Goal: Task Accomplishment & Management: Manage account settings

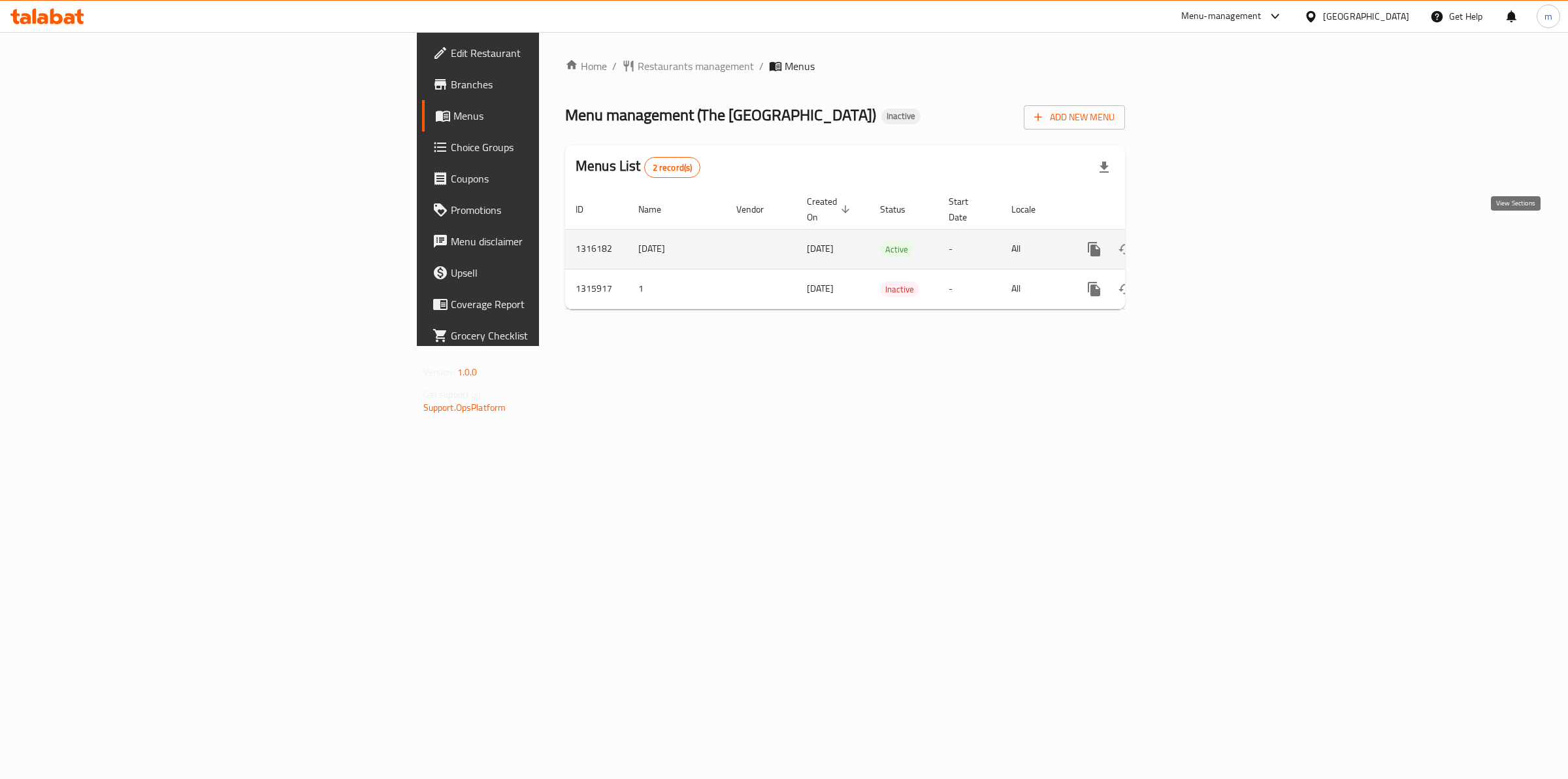
click at [1197, 241] on icon "enhanced table" at bounding box center [1189, 249] width 16 height 16
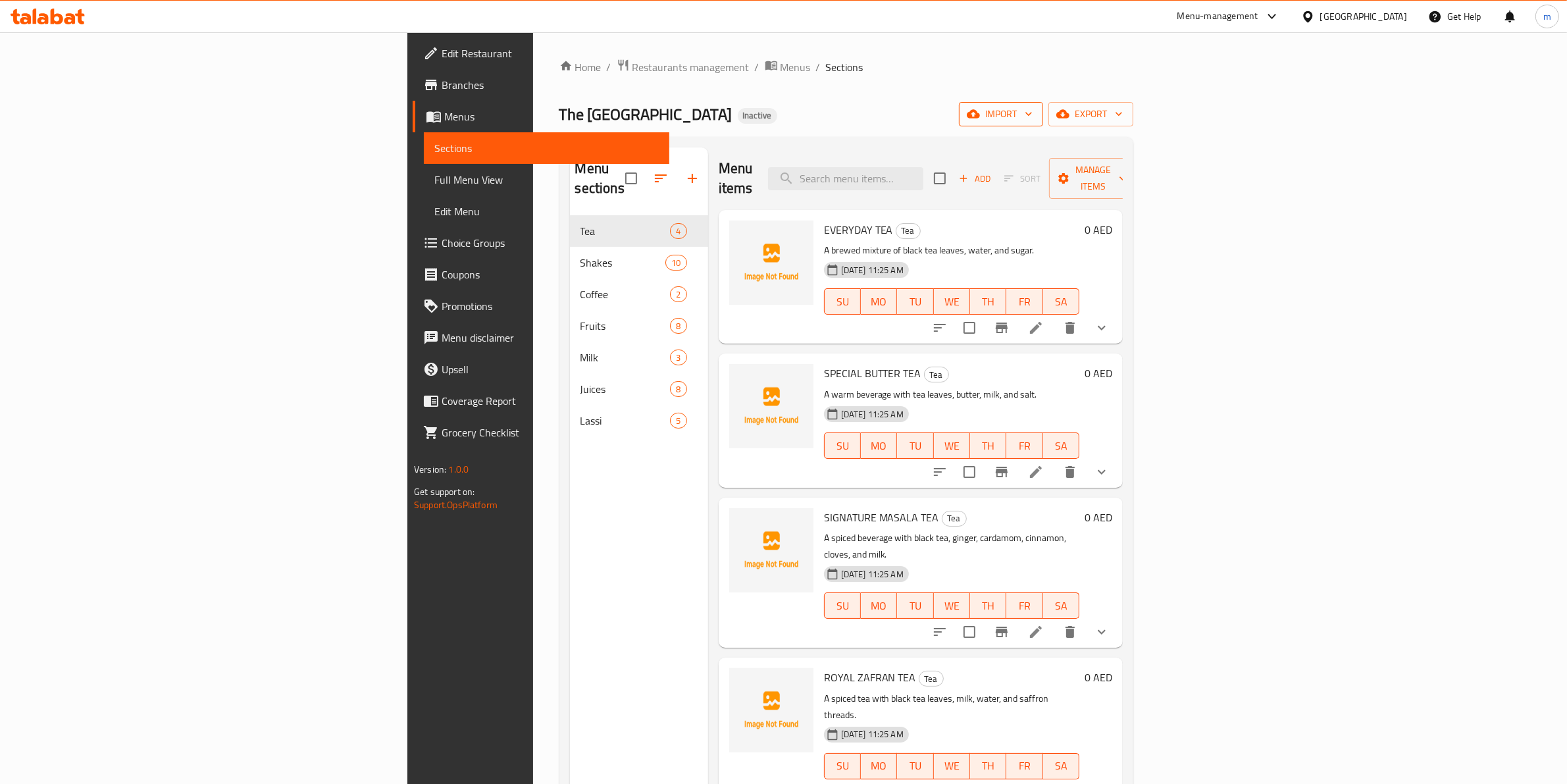
click at [1033, 117] on span "import" at bounding box center [1001, 114] width 63 height 16
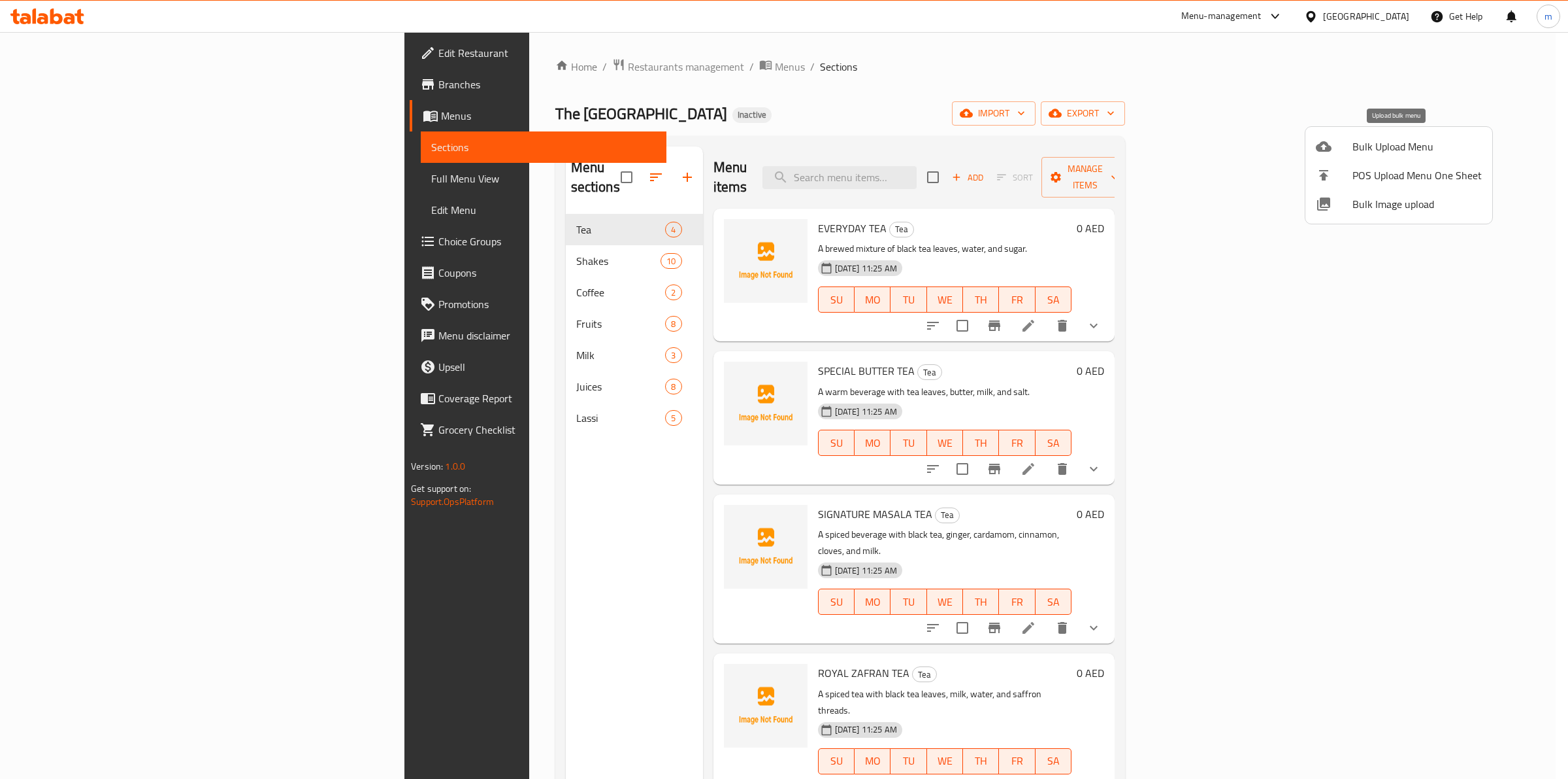
click at [1419, 141] on span "Bulk Upload Menu" at bounding box center [1417, 147] width 129 height 16
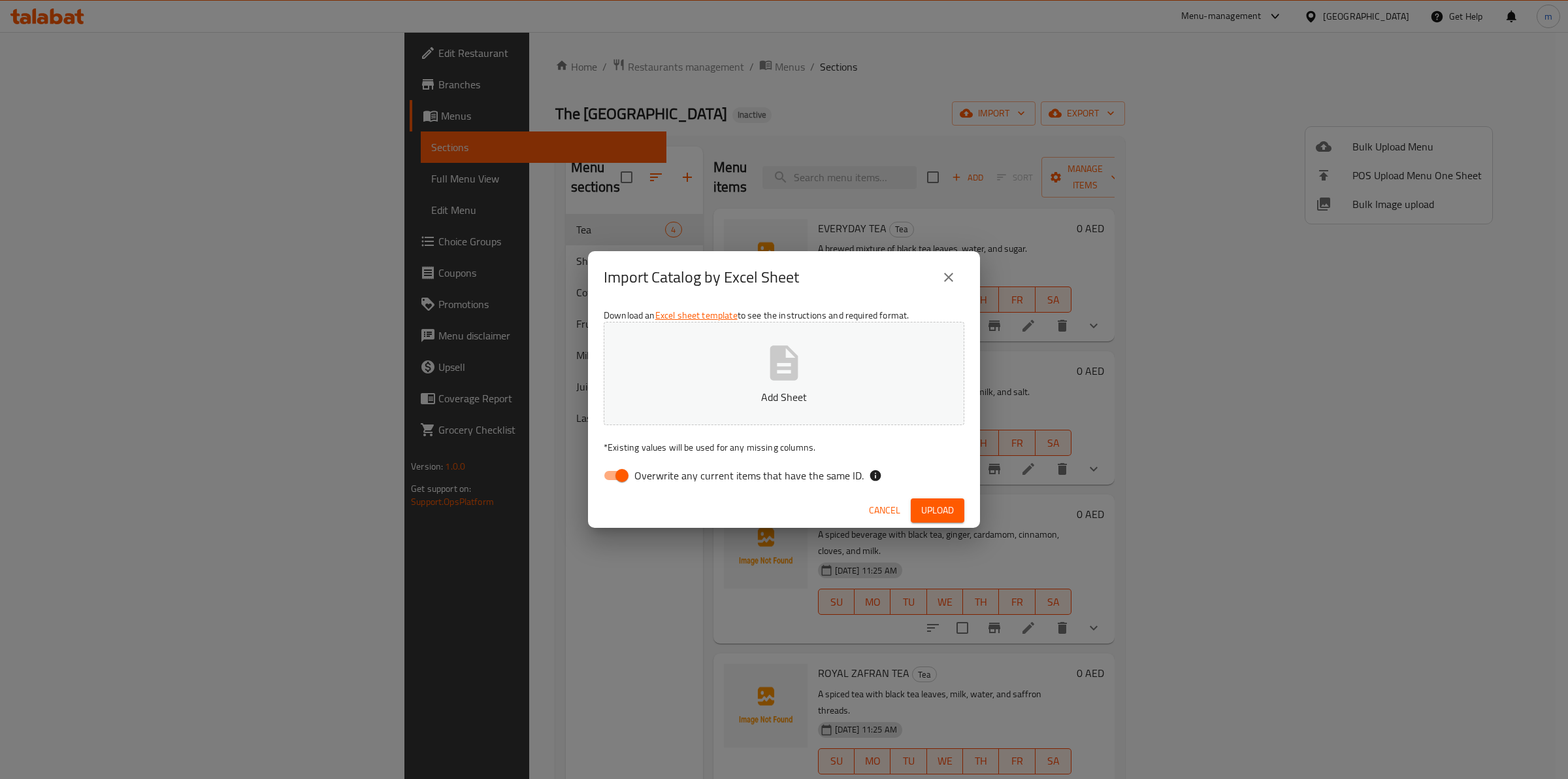
click at [621, 479] on input "Overwrite any current items that have the same ID." at bounding box center [622, 475] width 75 height 25
checkbox input "false"
click at [944, 513] on span "Upload" at bounding box center [937, 510] width 33 height 16
click at [905, 510] on span "Cancel" at bounding box center [896, 510] width 31 height 16
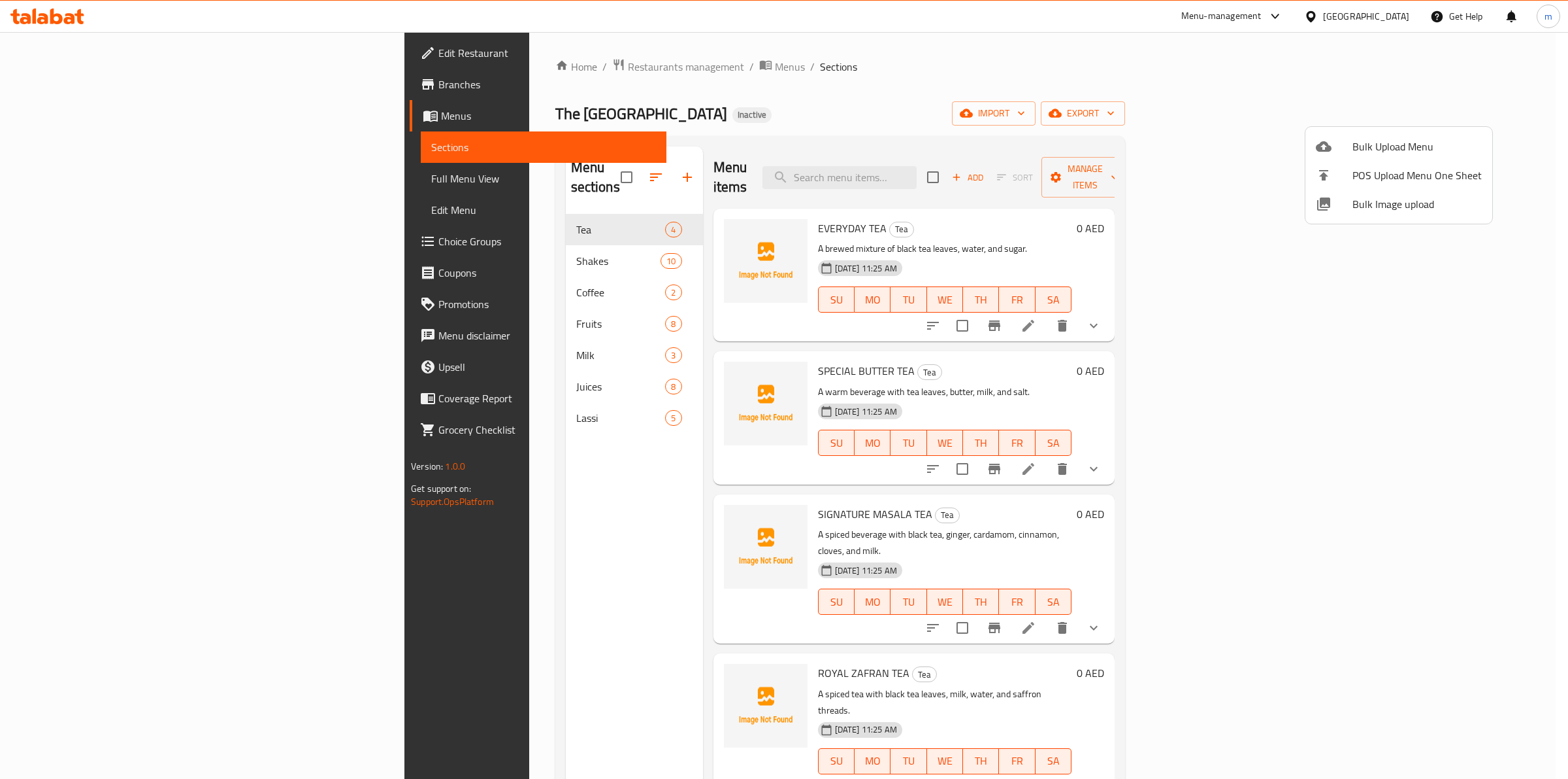
click at [1168, 93] on div at bounding box center [784, 389] width 1568 height 779
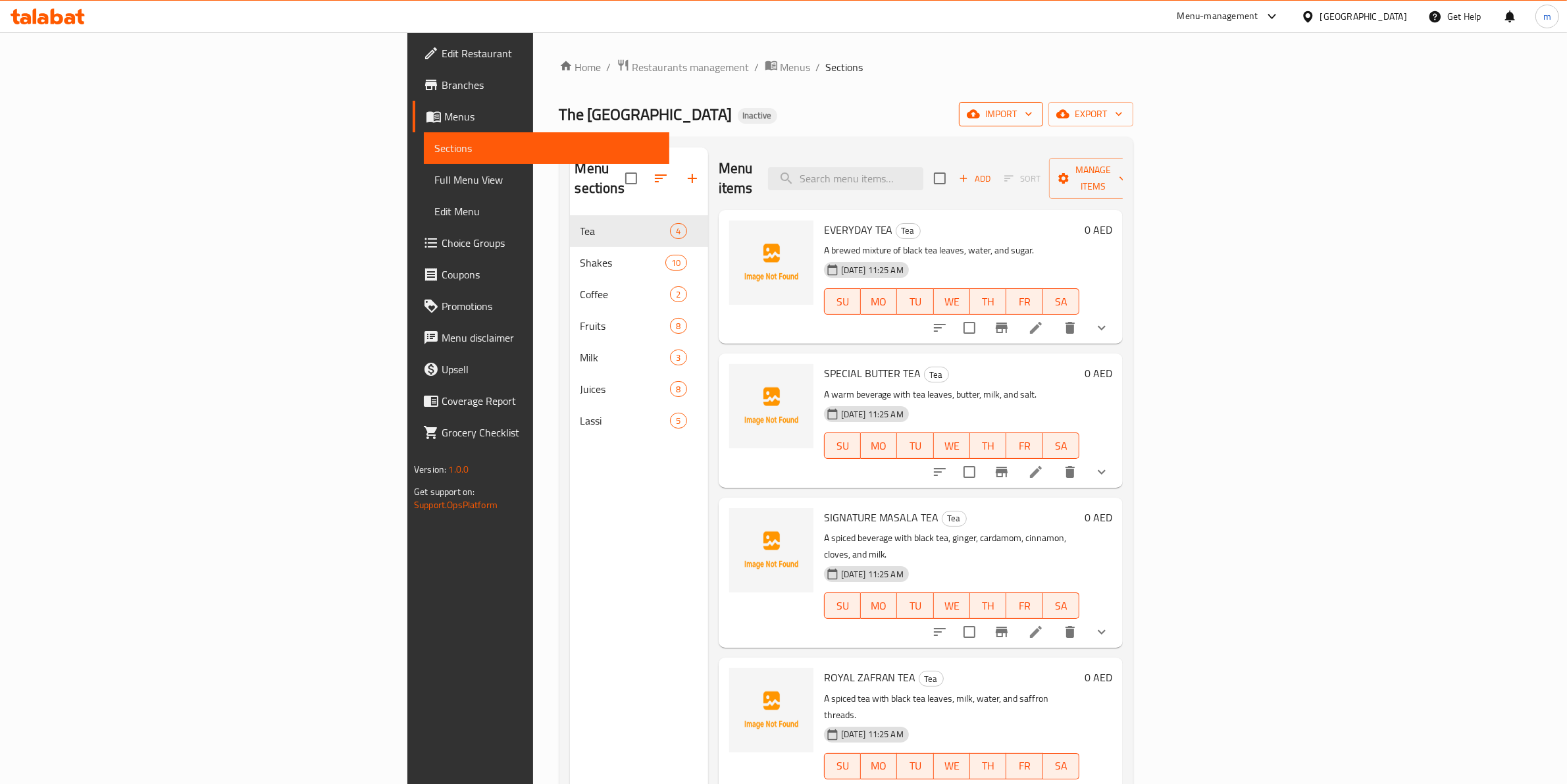
click at [980, 110] on icon "button" at bounding box center [974, 115] width 13 height 9
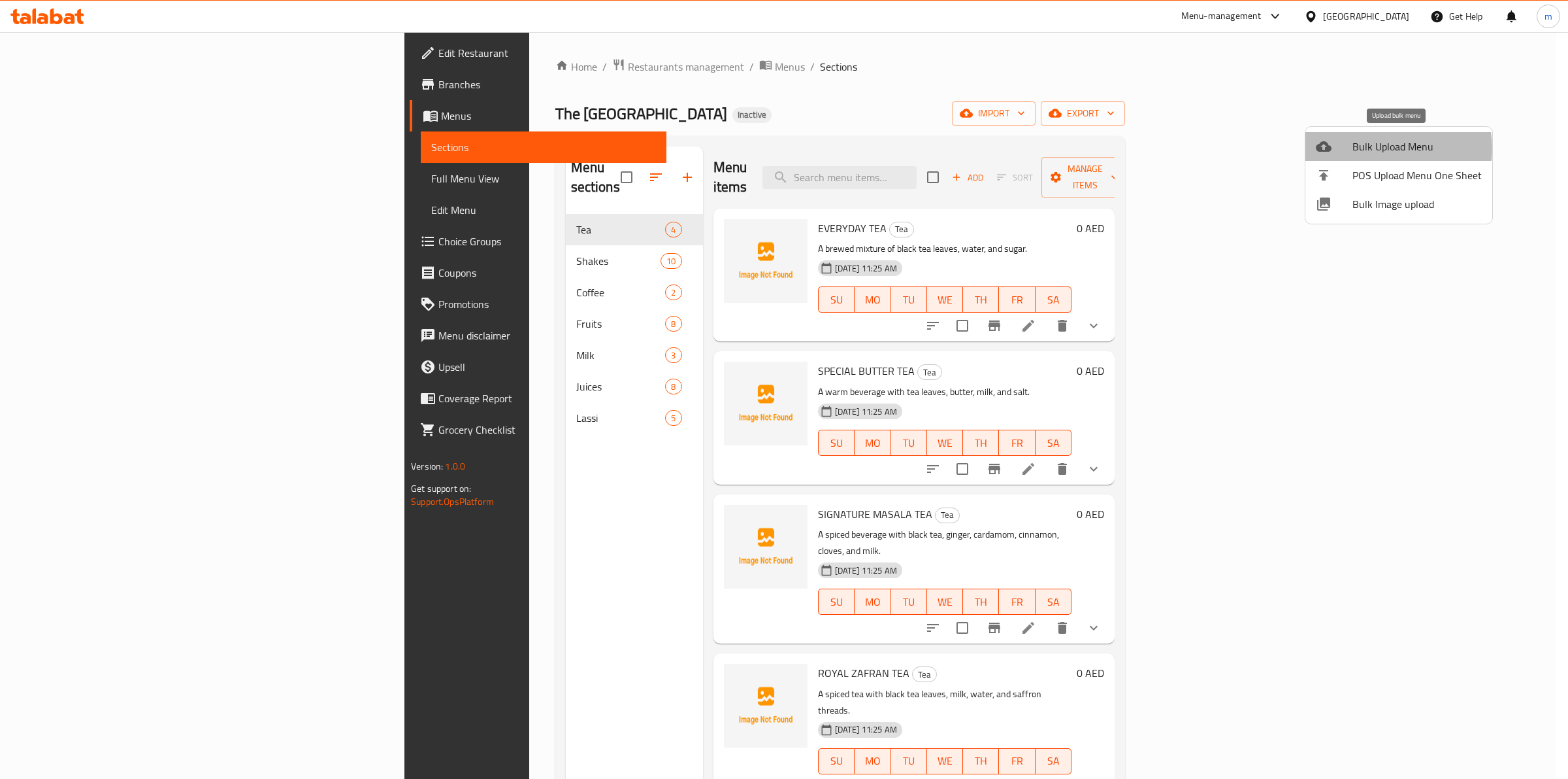
click at [1379, 149] on span "Bulk Upload Menu" at bounding box center [1417, 147] width 129 height 16
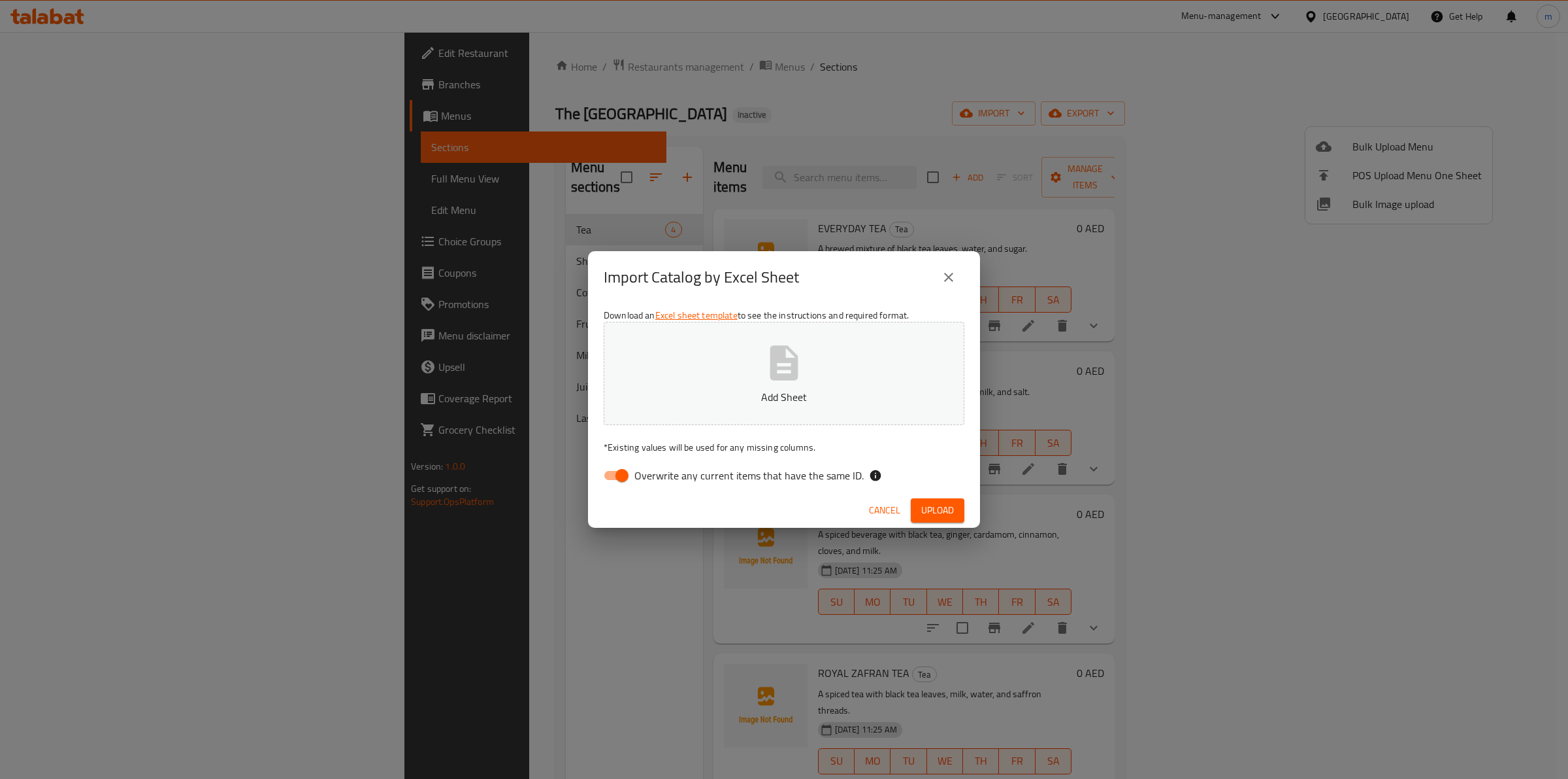
click at [634, 473] on input "Overwrite any current items that have the same ID." at bounding box center [622, 475] width 75 height 25
checkbox input "false"
click at [847, 387] on button "Add Sheet" at bounding box center [784, 373] width 360 height 103
click at [928, 508] on span "Upload" at bounding box center [937, 510] width 33 height 16
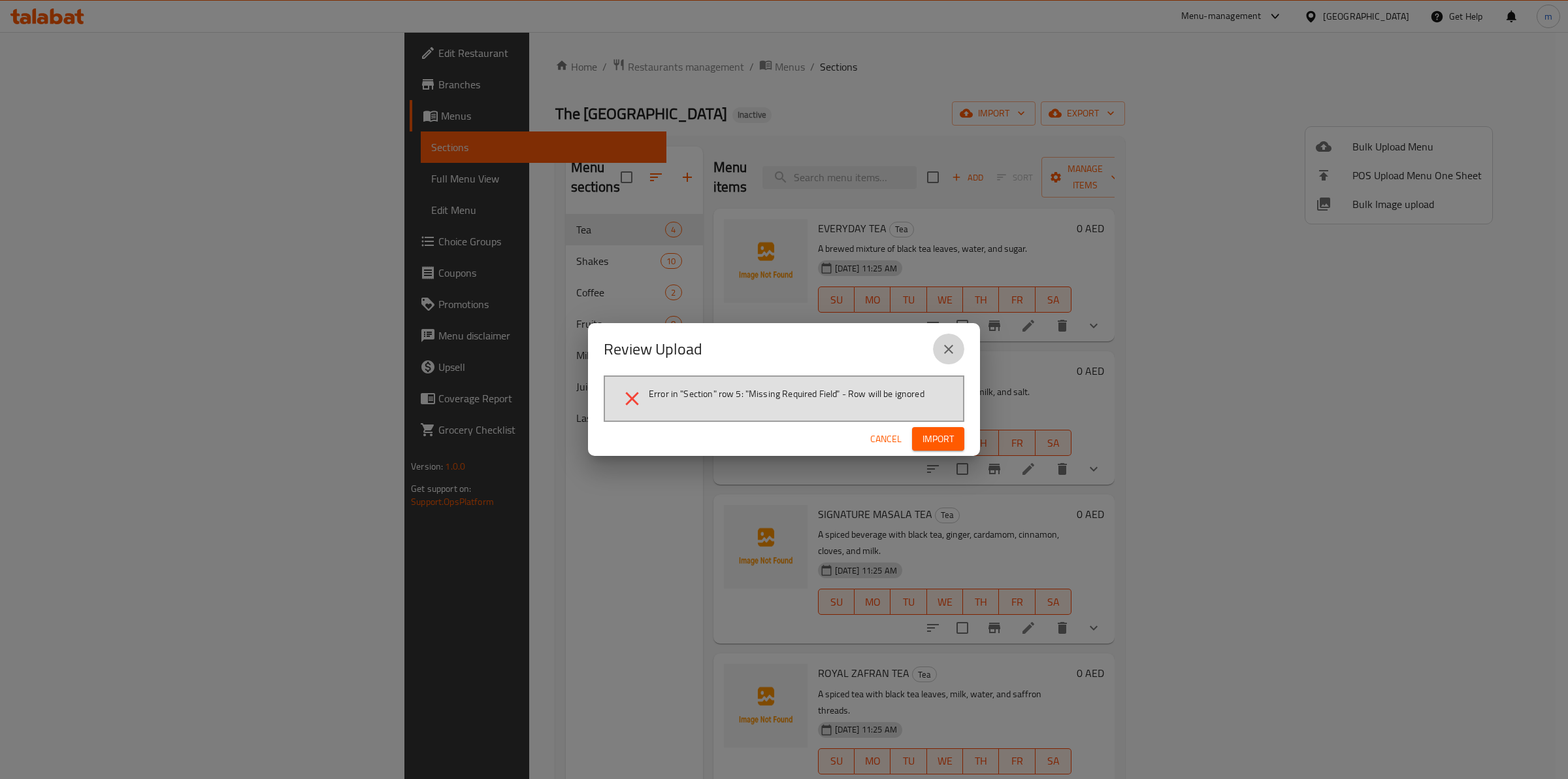
click at [946, 348] on icon "close" at bounding box center [949, 349] width 16 height 16
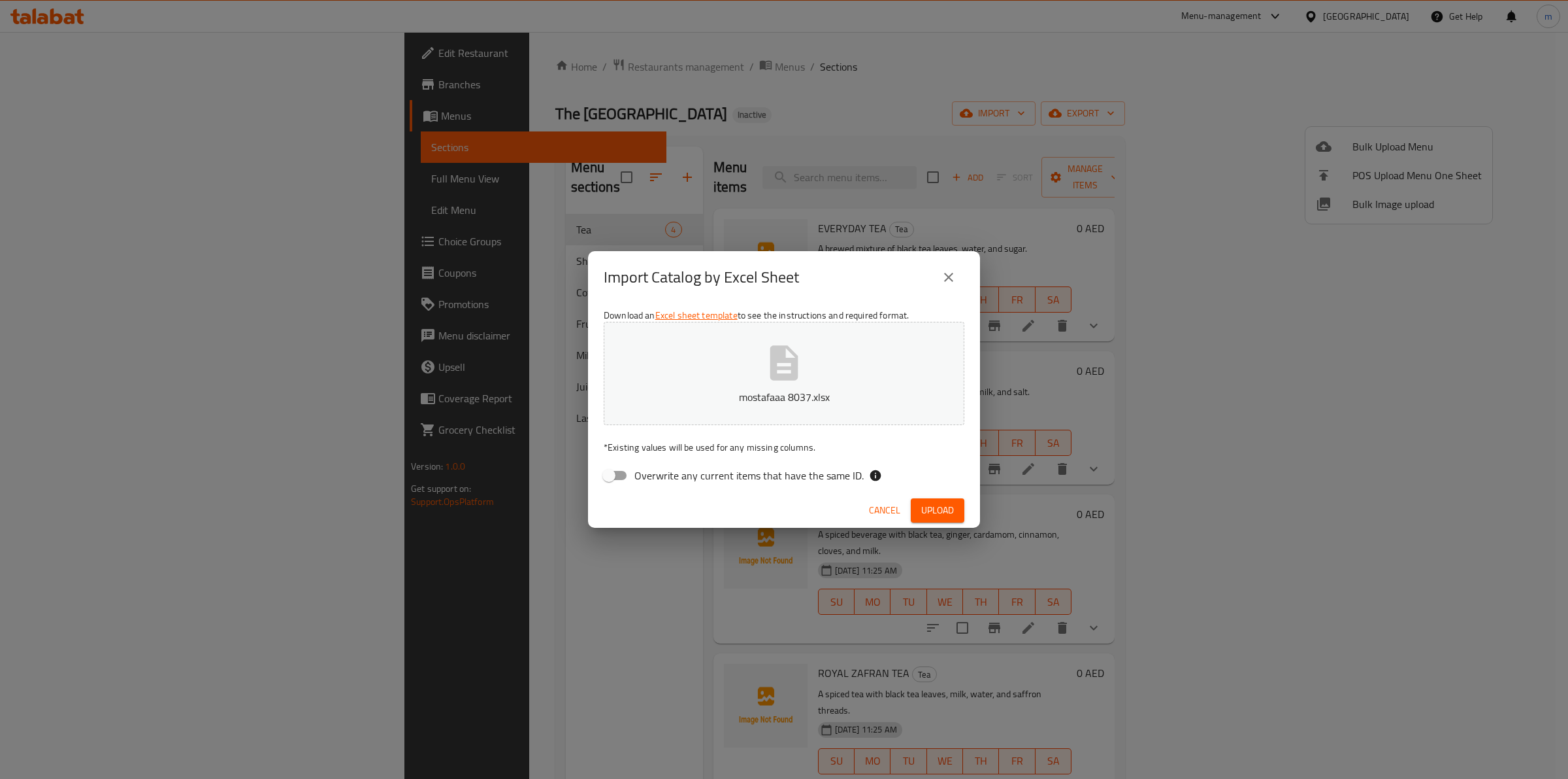
click at [953, 278] on icon "close" at bounding box center [949, 278] width 16 height 16
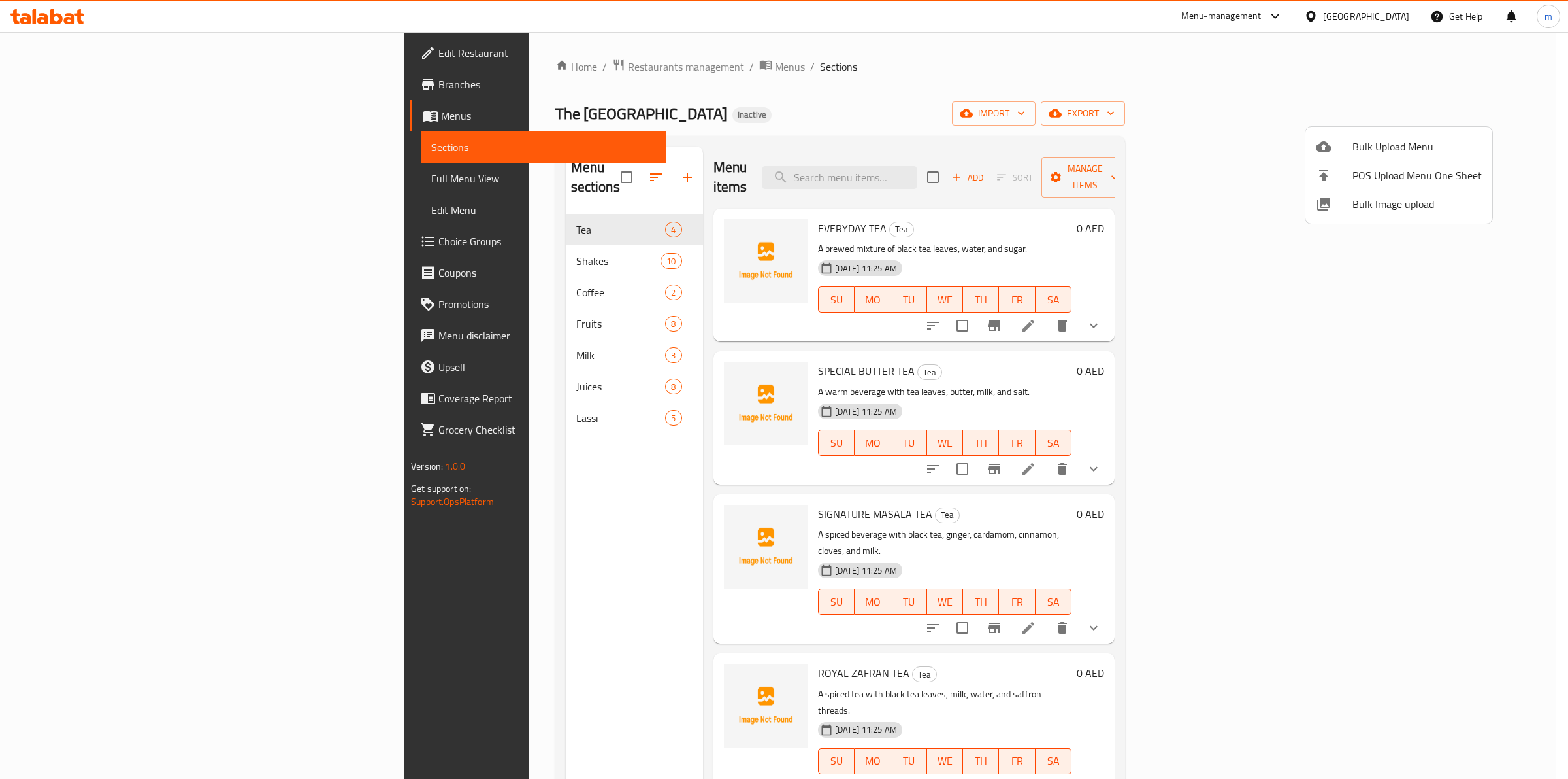
click at [1416, 107] on div at bounding box center [784, 389] width 1568 height 779
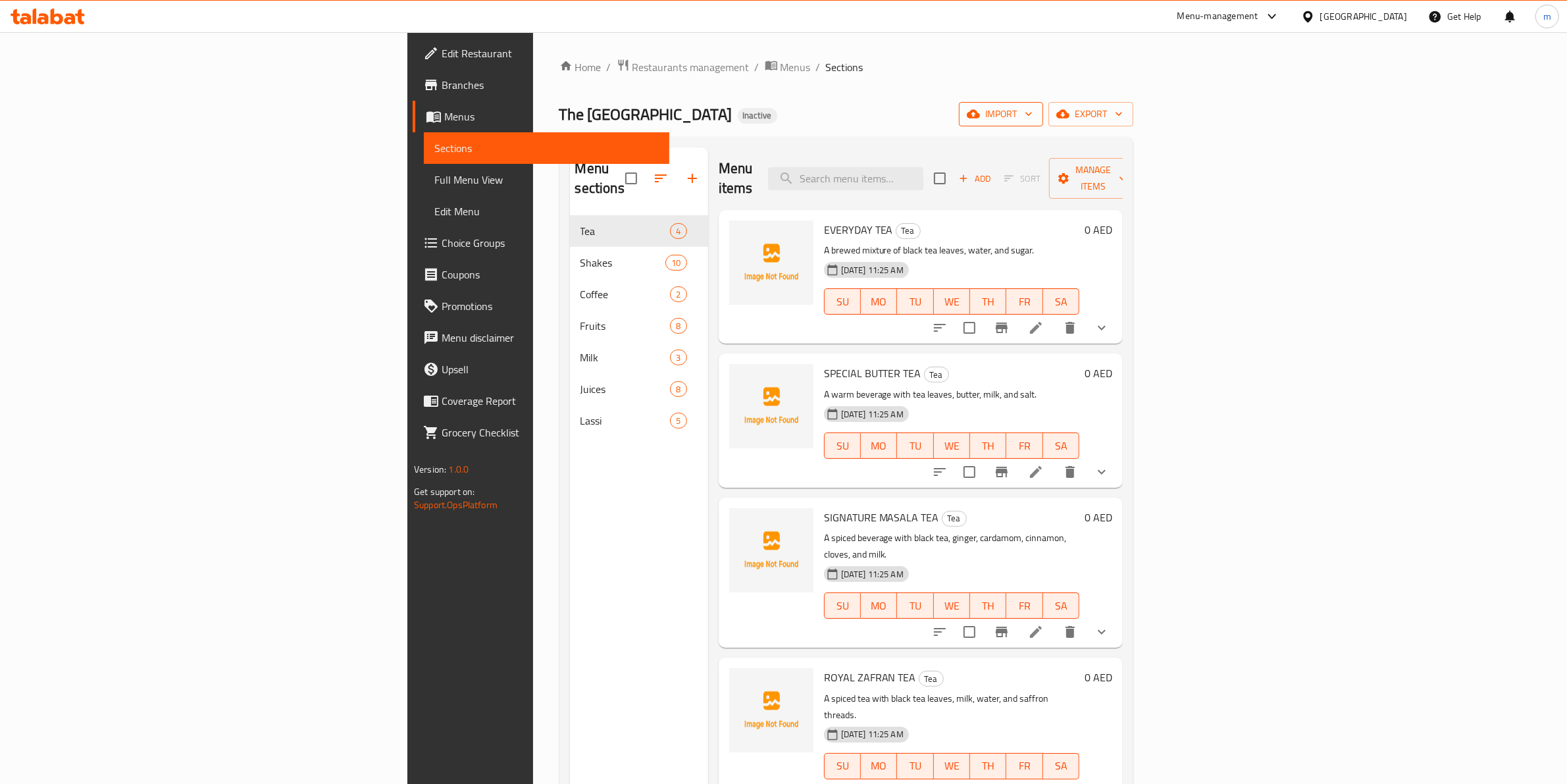
click at [1033, 116] on span "import" at bounding box center [1001, 114] width 63 height 16
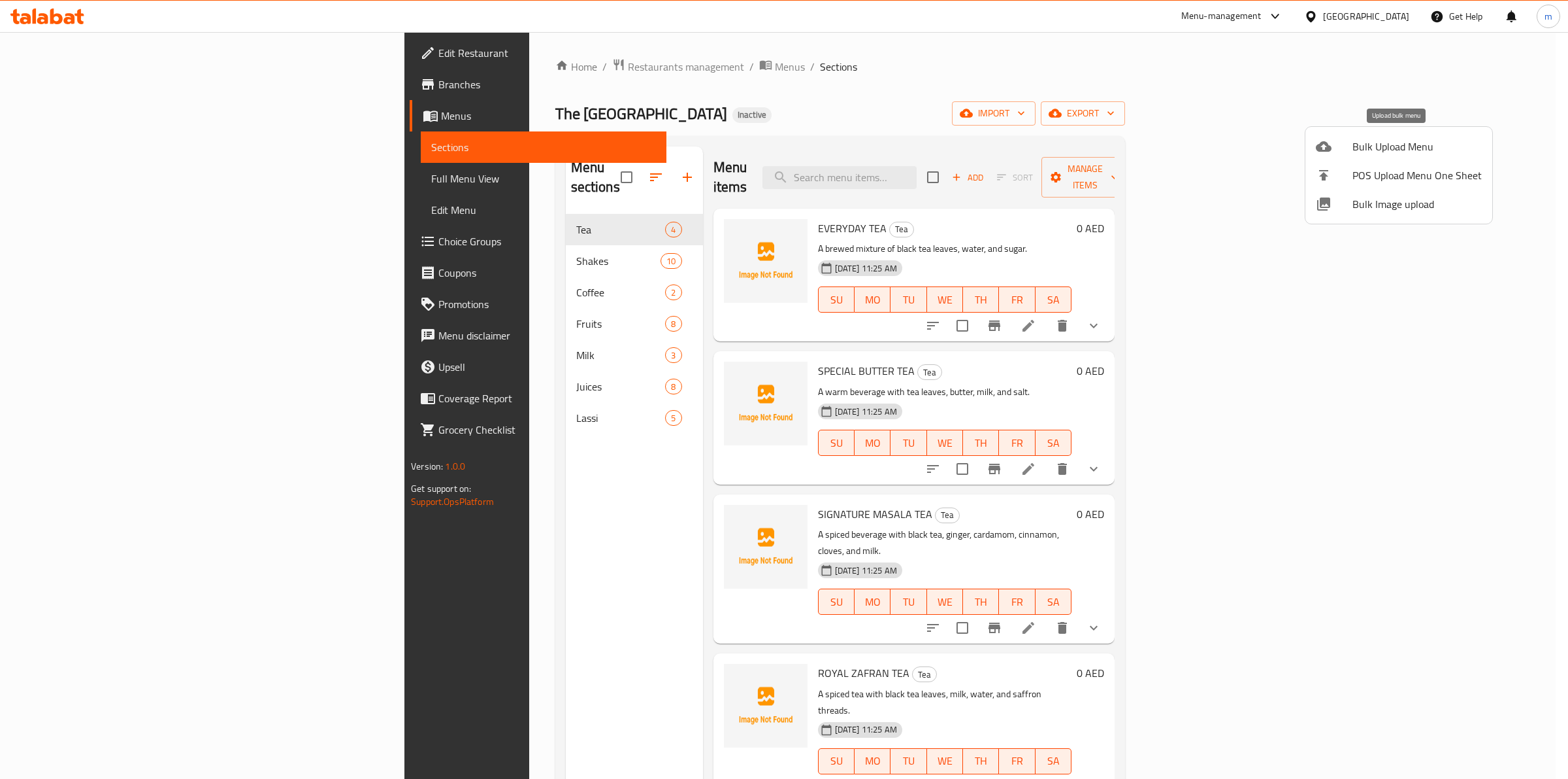
click at [1442, 146] on span "Bulk Upload Menu" at bounding box center [1417, 147] width 129 height 16
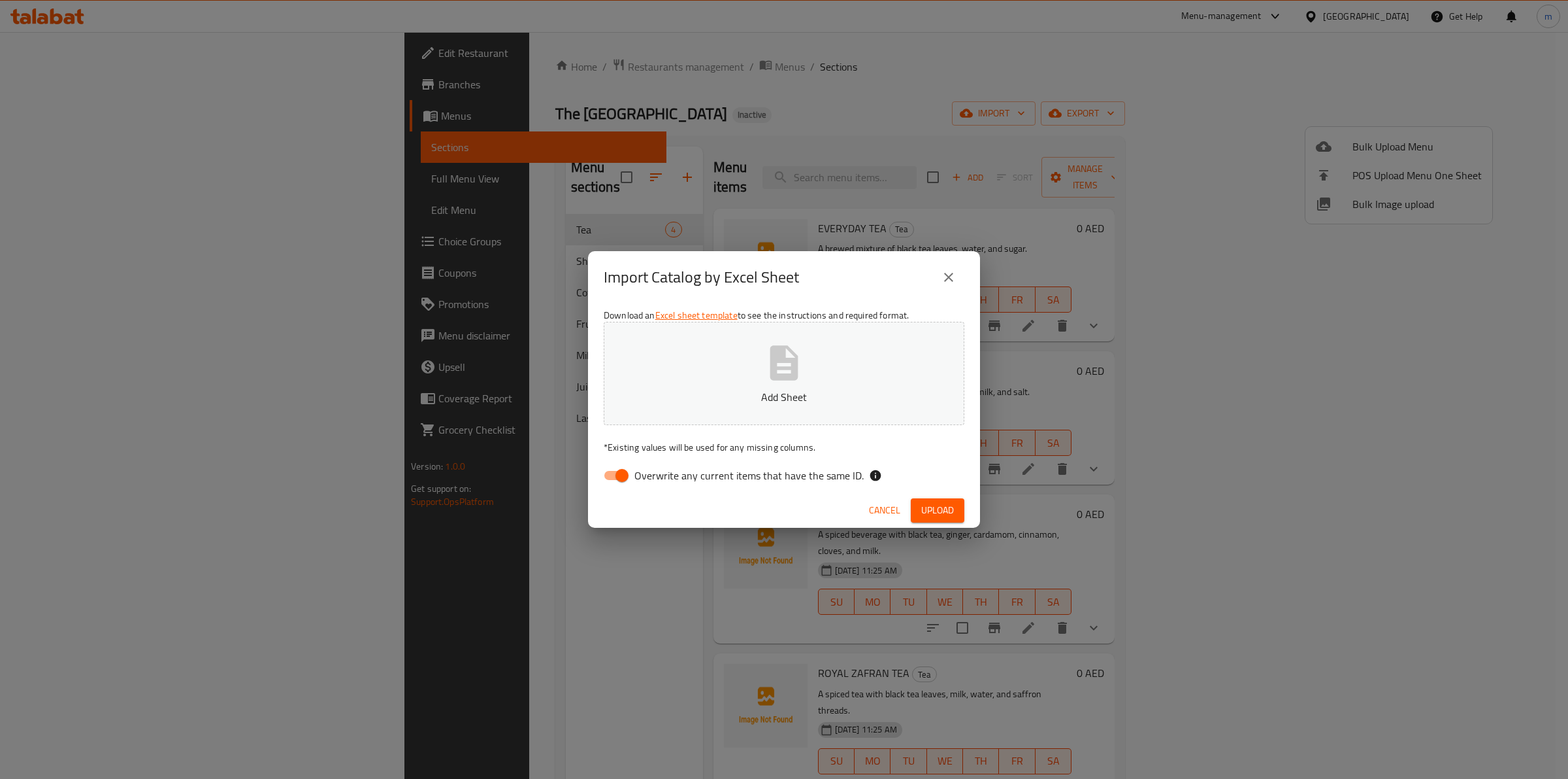
click at [626, 475] on input "Overwrite any current items that have the same ID." at bounding box center [622, 475] width 75 height 25
checkbox input "false"
click at [812, 367] on button "Add Sheet" at bounding box center [784, 373] width 360 height 103
click at [935, 508] on span "Upload" at bounding box center [937, 510] width 33 height 16
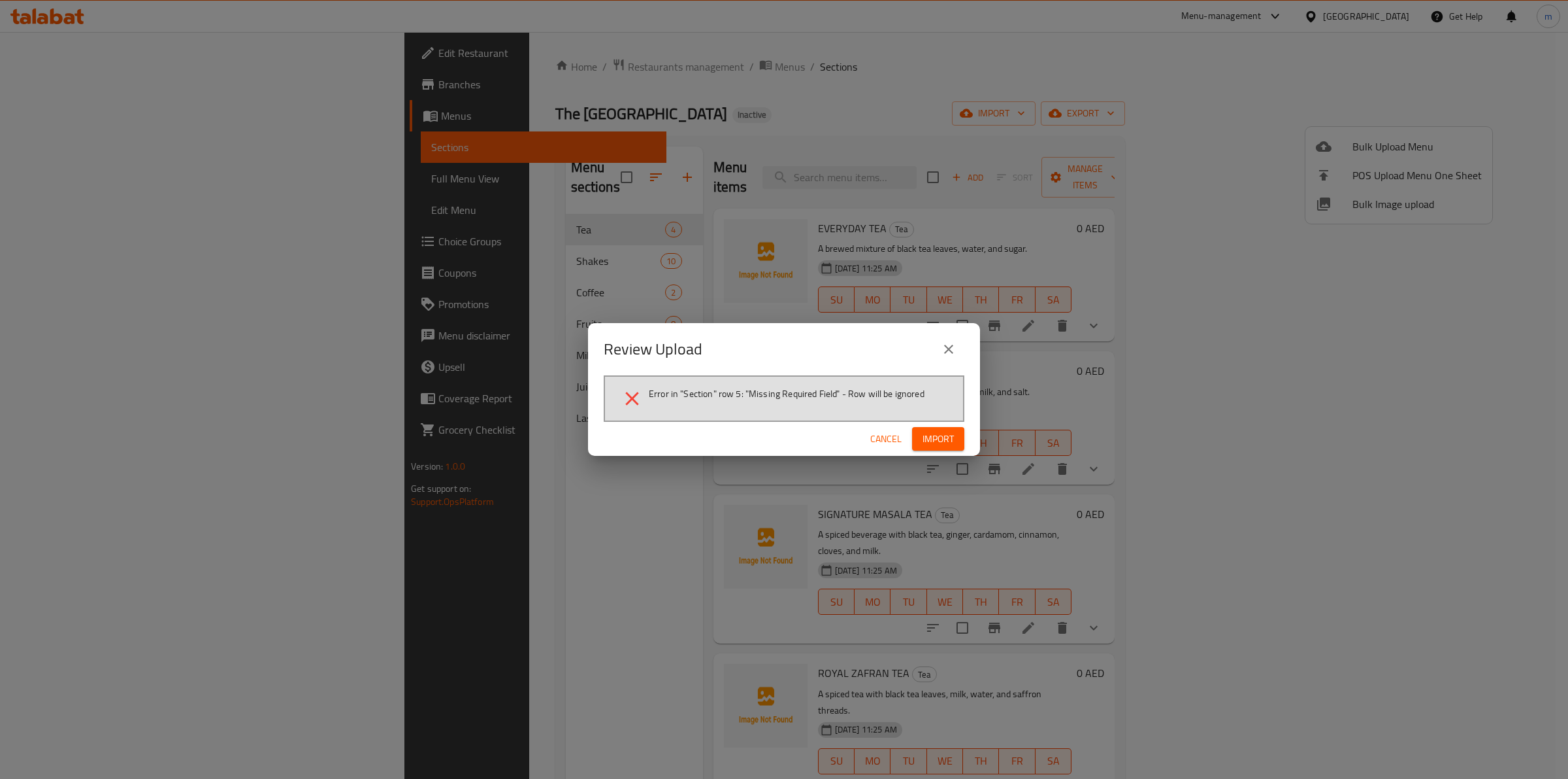
click at [885, 437] on span "Cancel" at bounding box center [885, 439] width 31 height 16
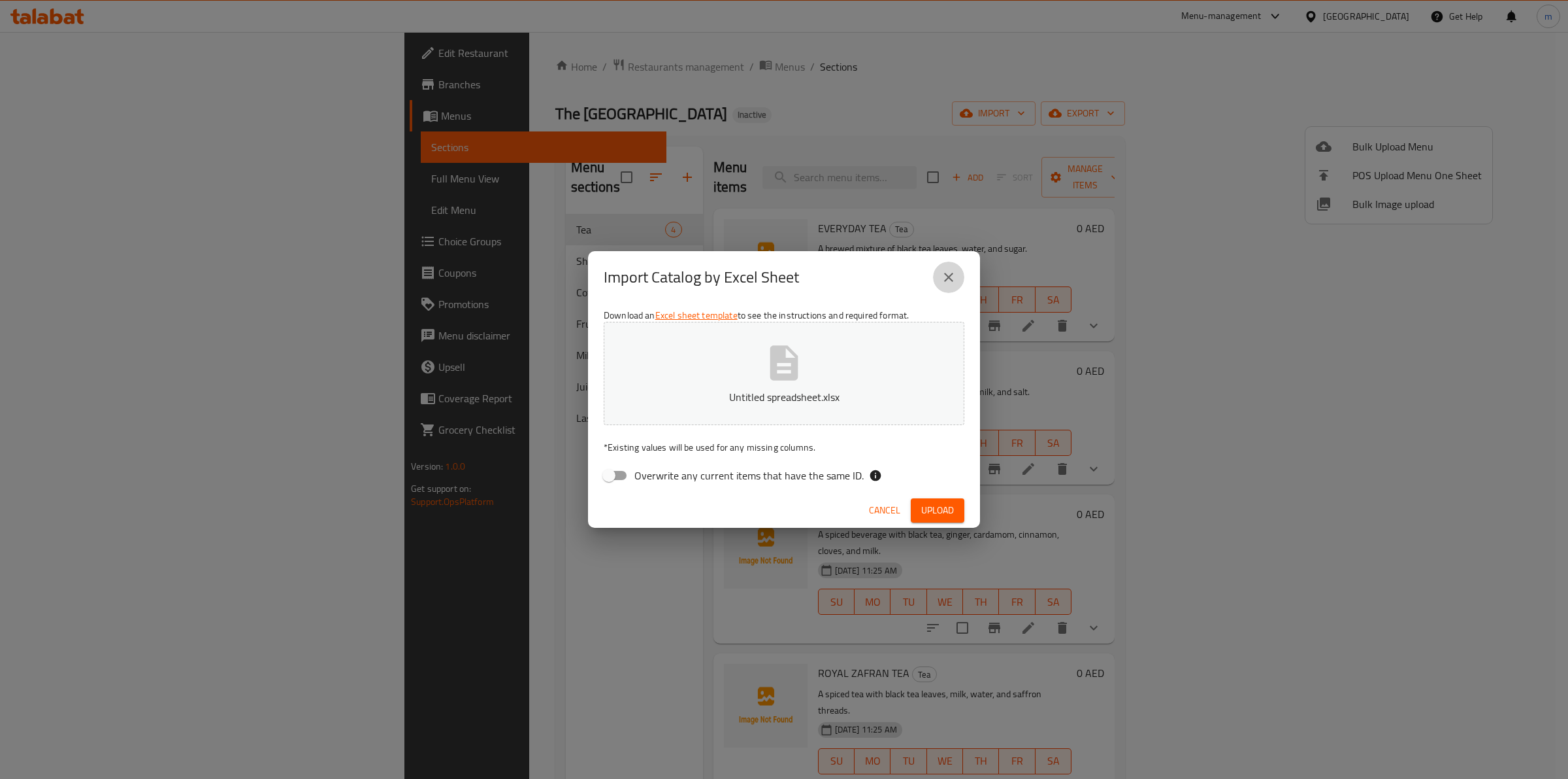
click at [953, 280] on icon "close" at bounding box center [949, 278] width 16 height 16
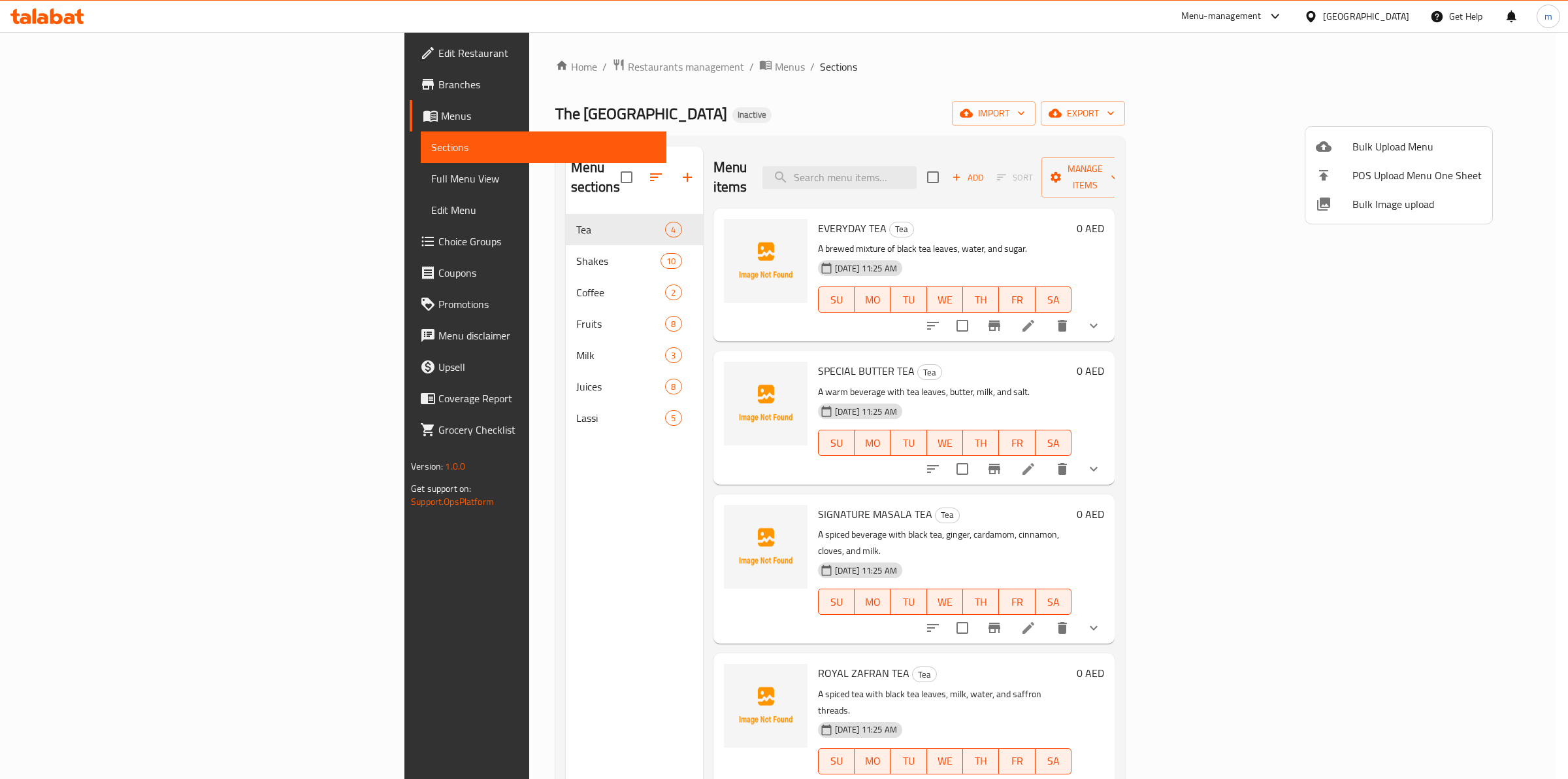
click at [464, 375] on div at bounding box center [784, 389] width 1568 height 779
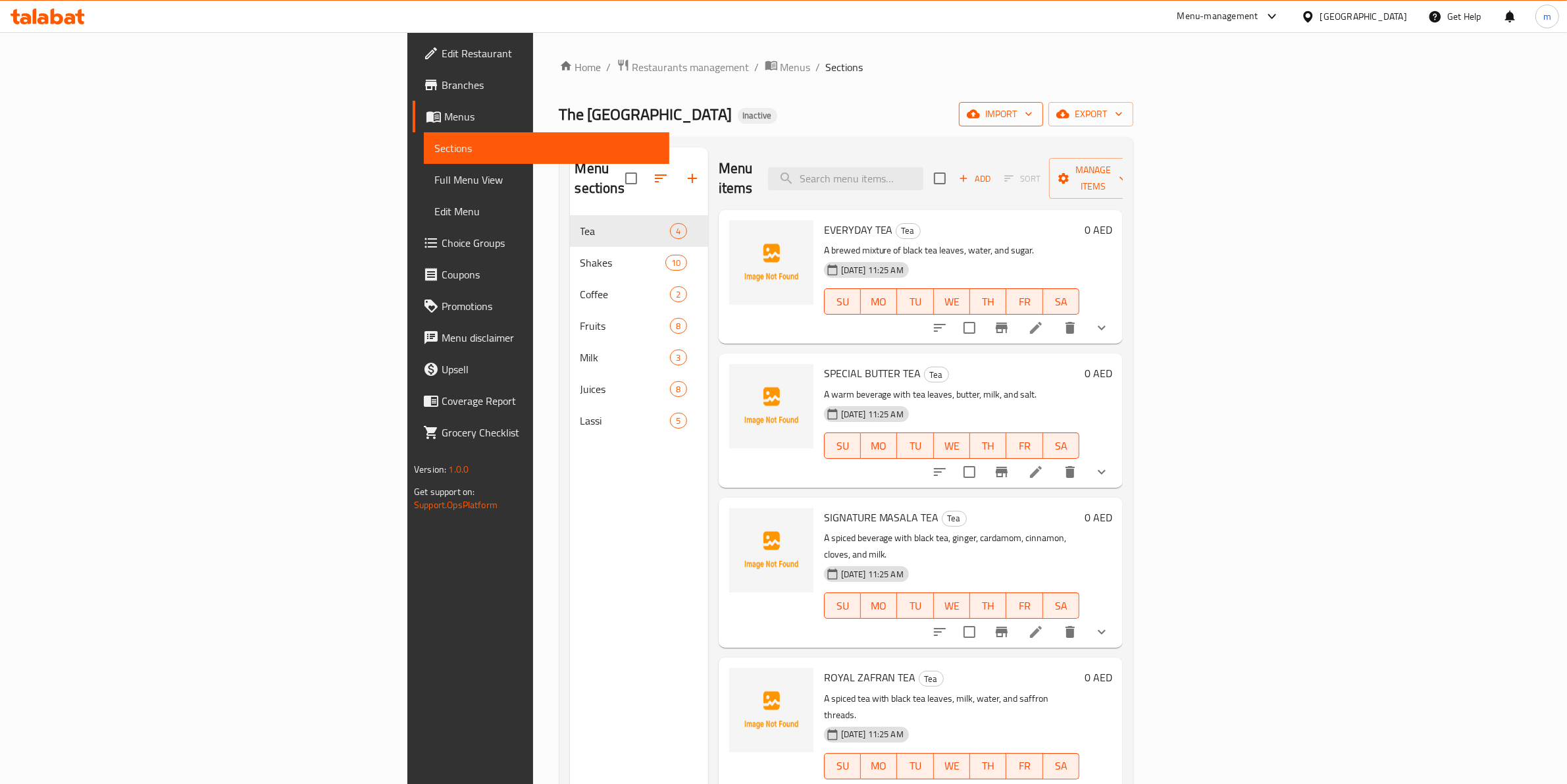
click at [1043, 105] on button "import" at bounding box center [1001, 114] width 84 height 24
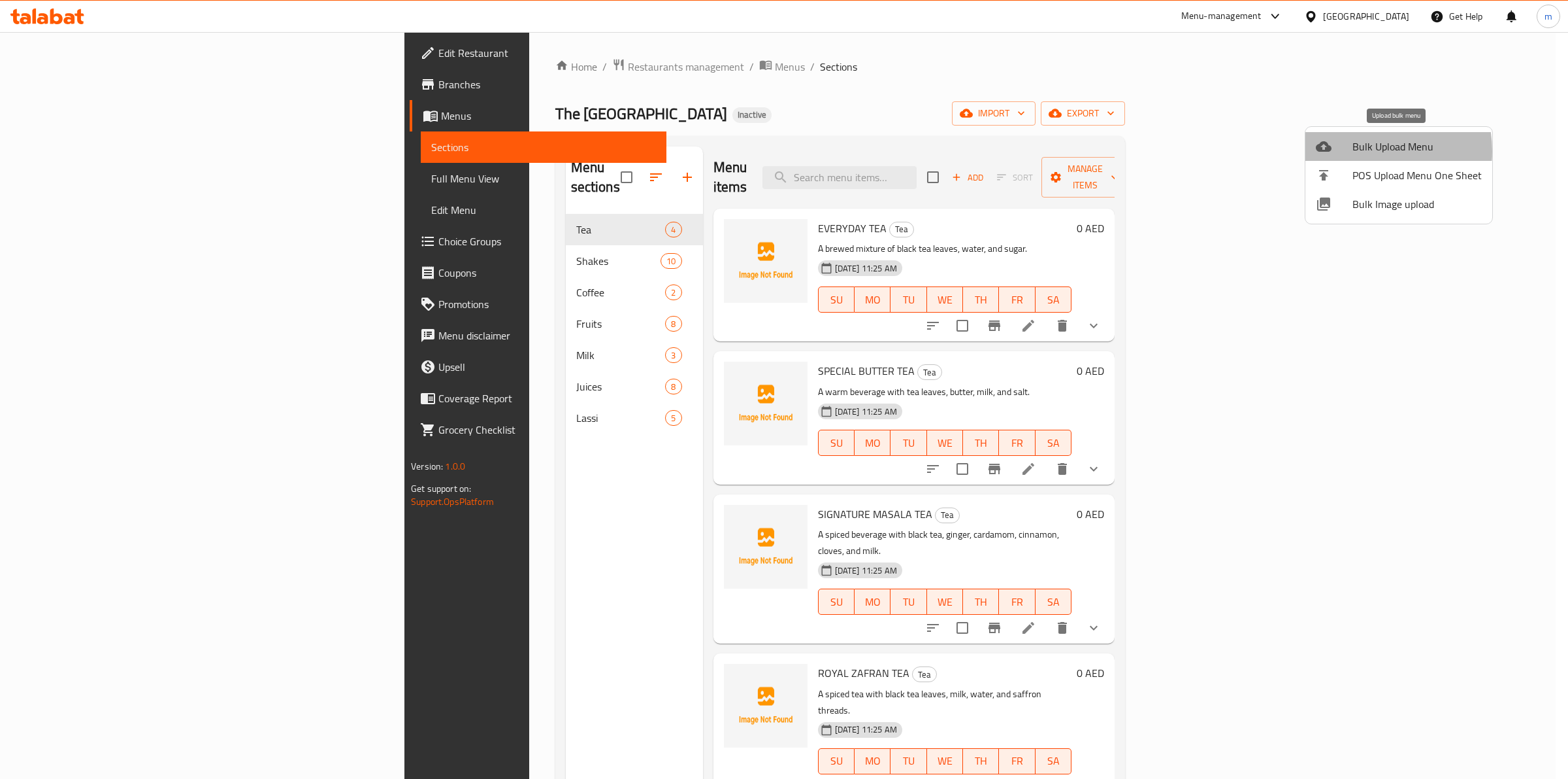
click at [1359, 151] on span "Bulk Upload Menu" at bounding box center [1417, 147] width 129 height 16
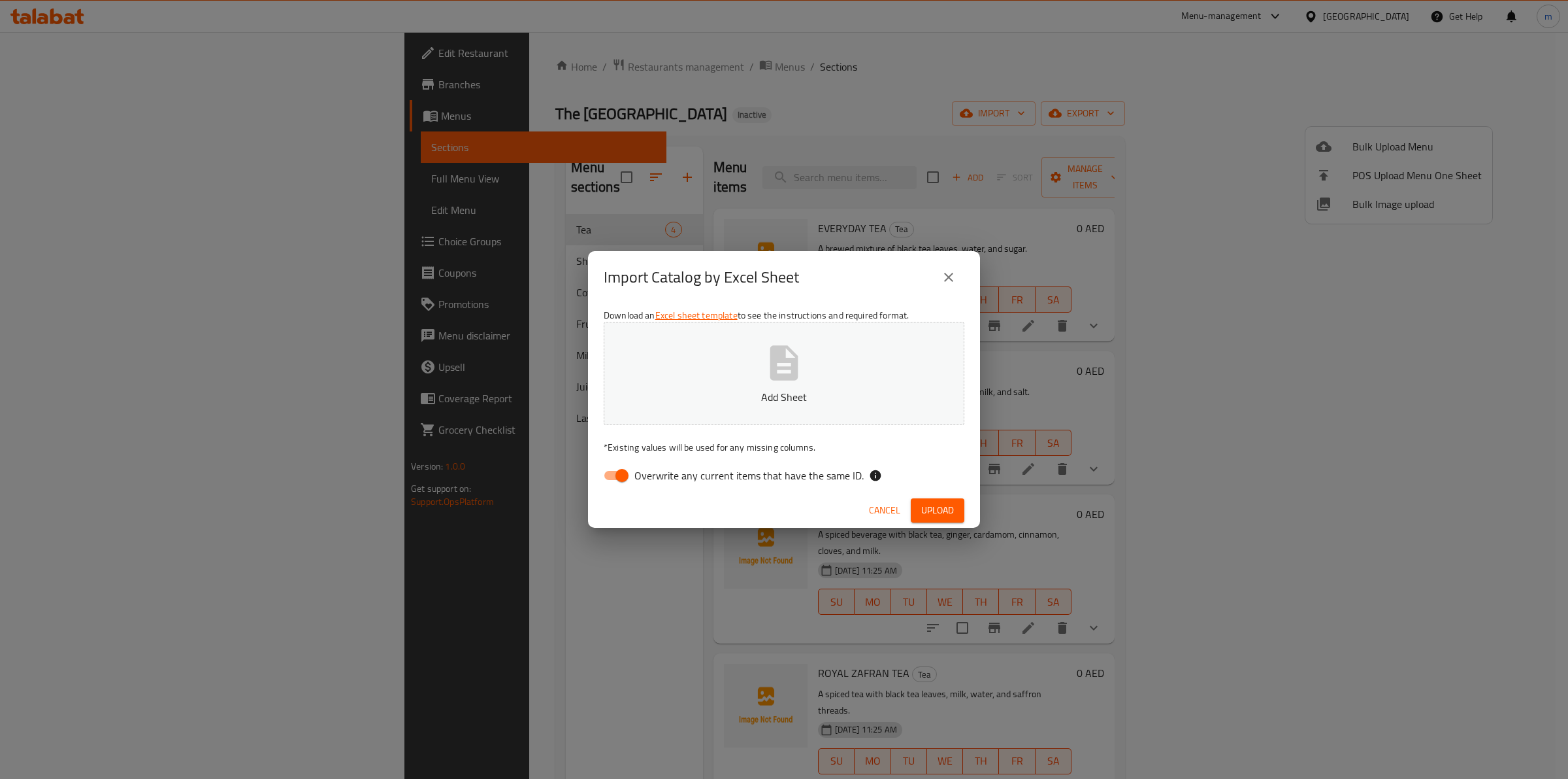
click at [747, 481] on span "Overwrite any current items that have the same ID." at bounding box center [749, 475] width 230 height 16
click at [659, 481] on input "Overwrite any current items that have the same ID." at bounding box center [622, 475] width 75 height 25
checkbox input "false"
click at [954, 495] on div "Cancel Upload" at bounding box center [784, 510] width 392 height 35
click at [956, 500] on button "Upload" at bounding box center [938, 510] width 53 height 24
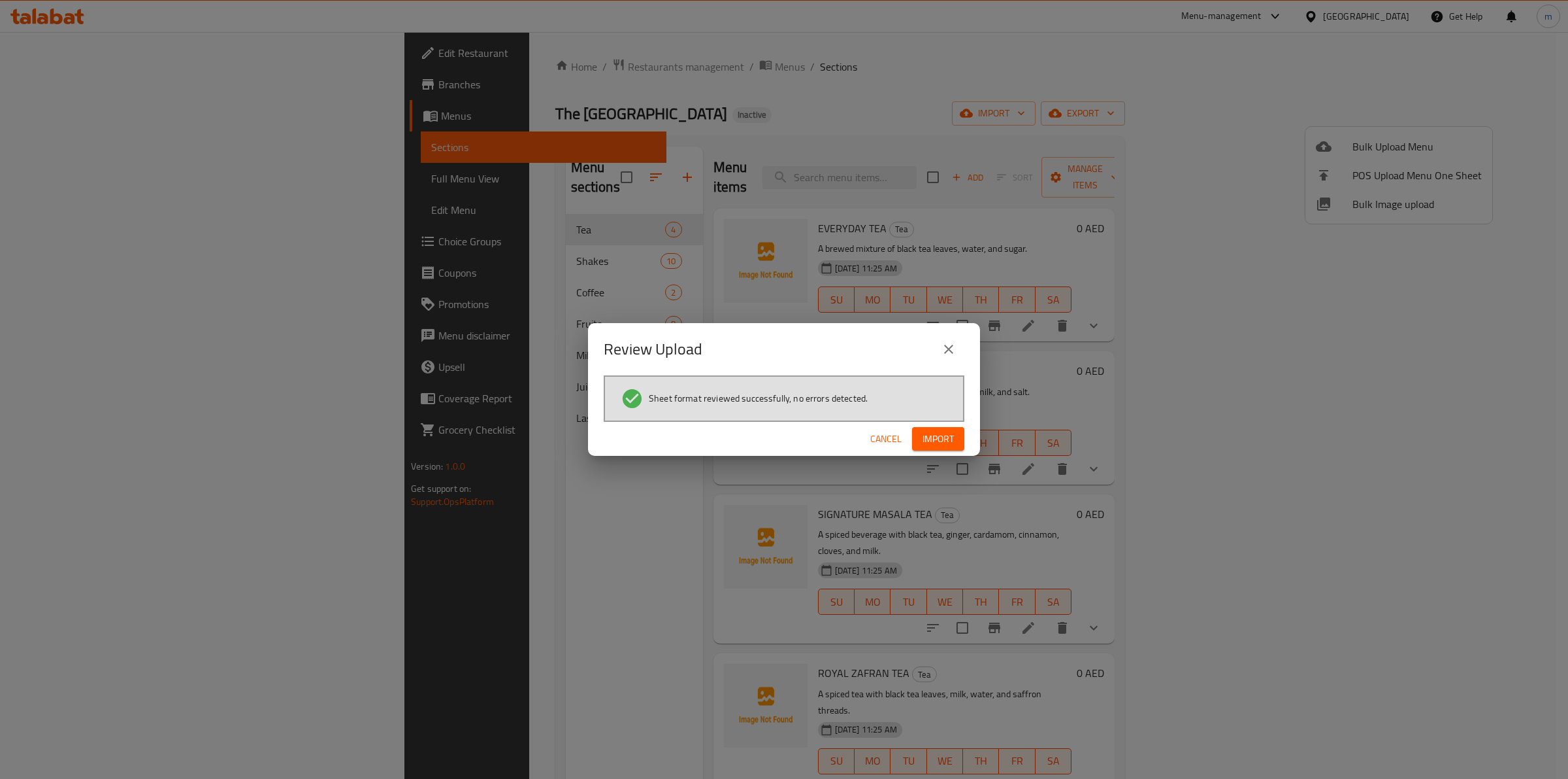
click at [940, 442] on span "Import" at bounding box center [938, 439] width 31 height 16
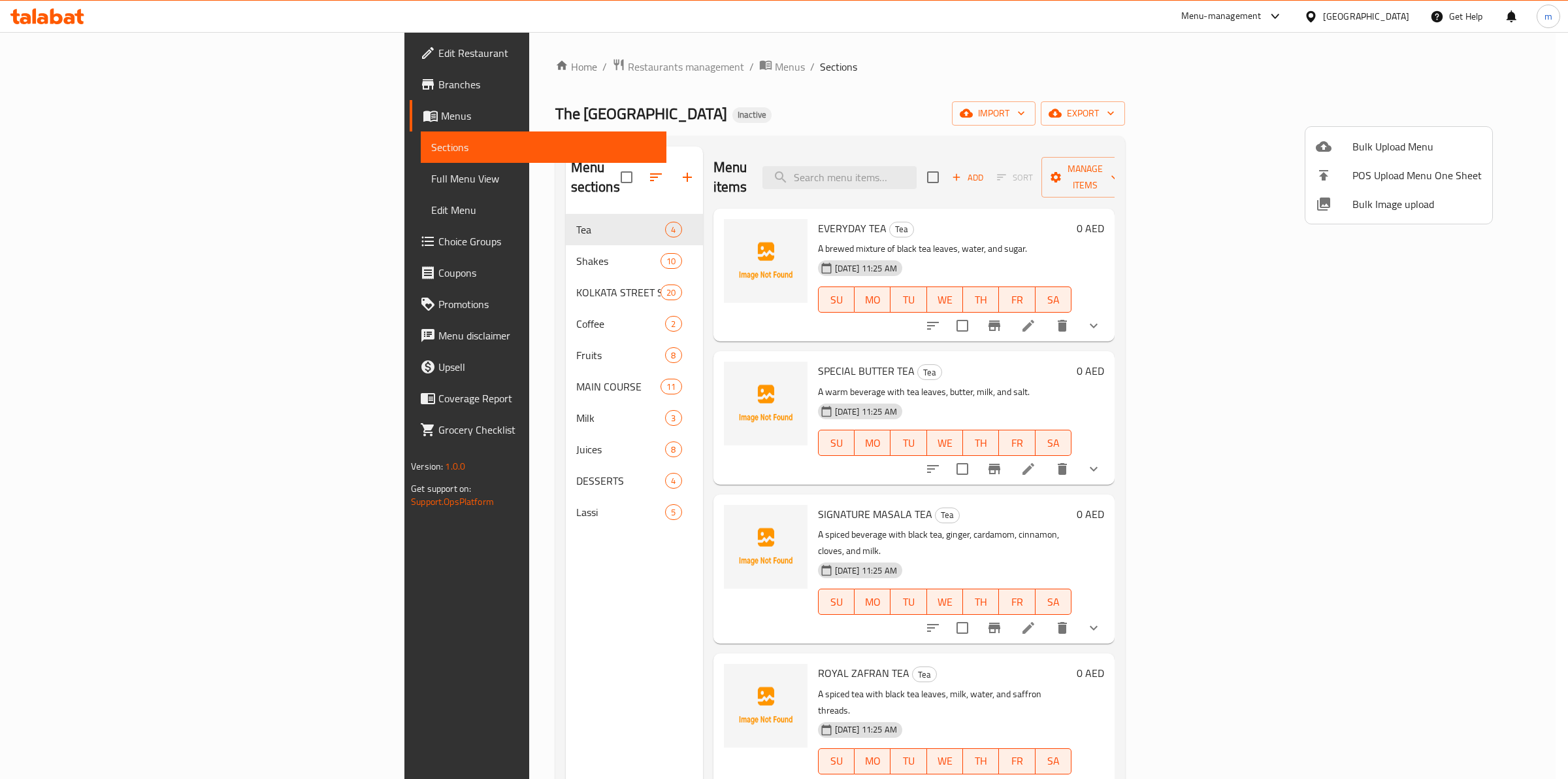
click at [1235, 112] on div at bounding box center [784, 389] width 1568 height 779
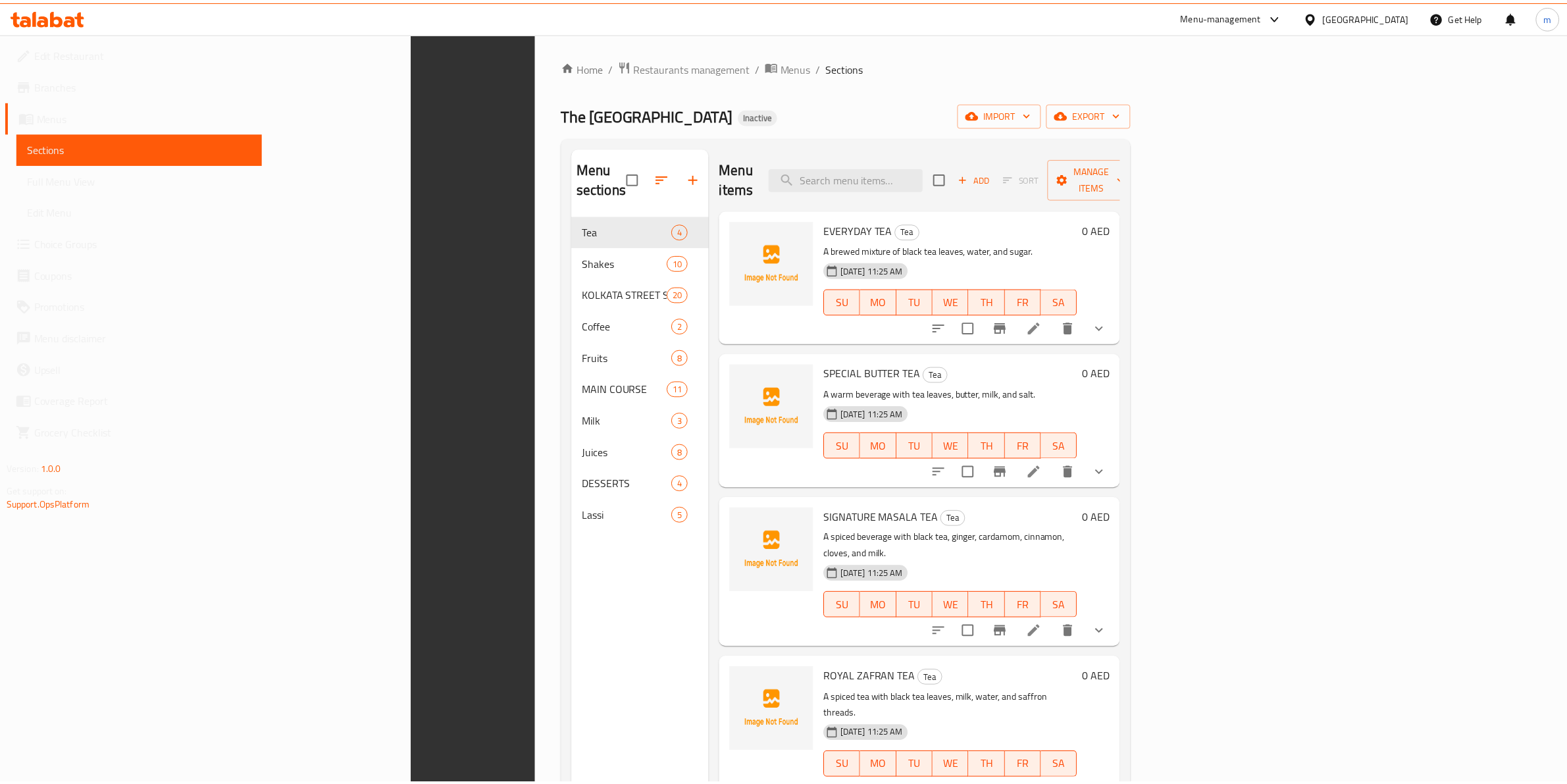
scroll to position [185, 0]
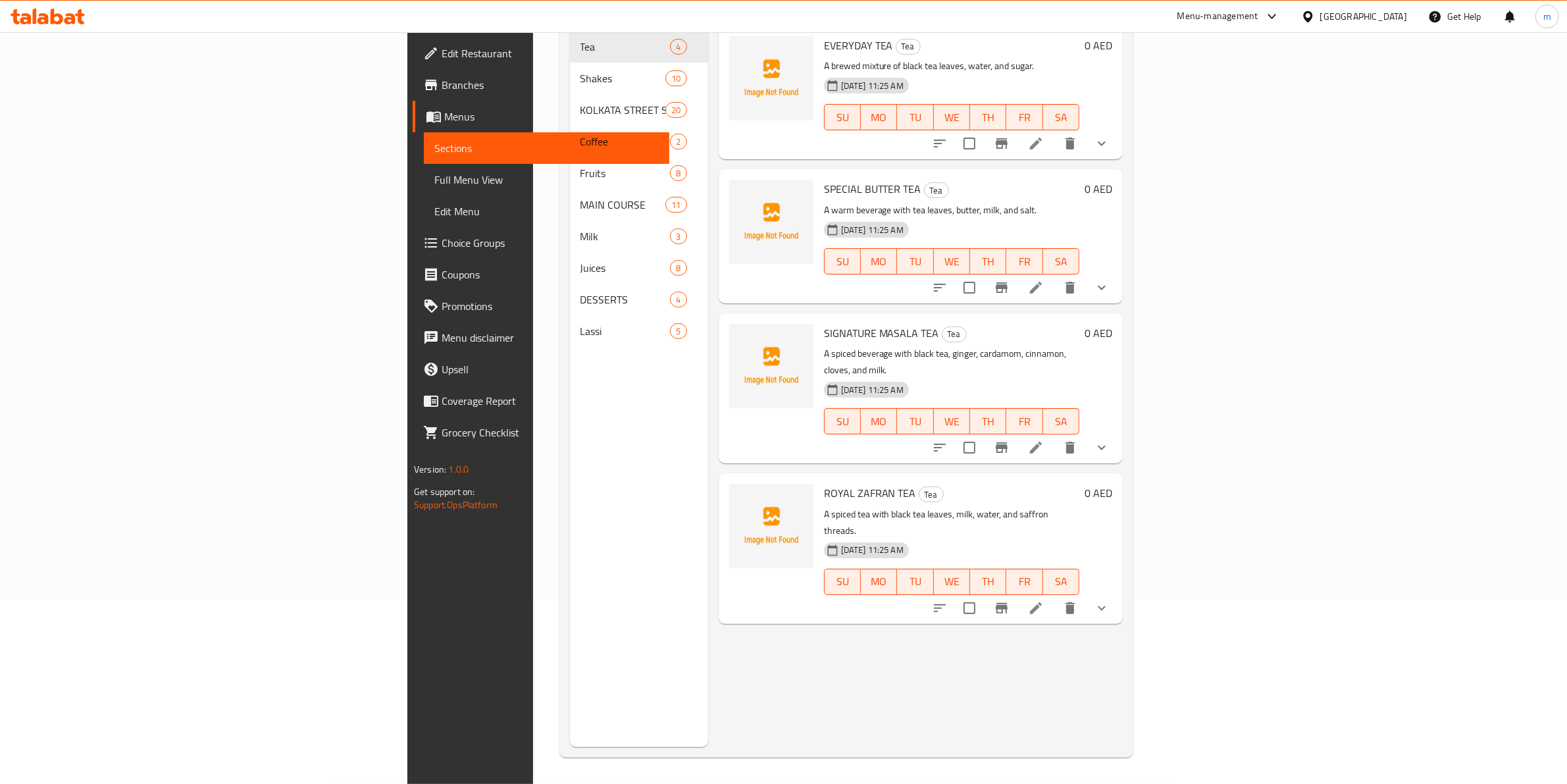
click at [435, 185] on span "Full Menu View" at bounding box center [547, 180] width 224 height 16
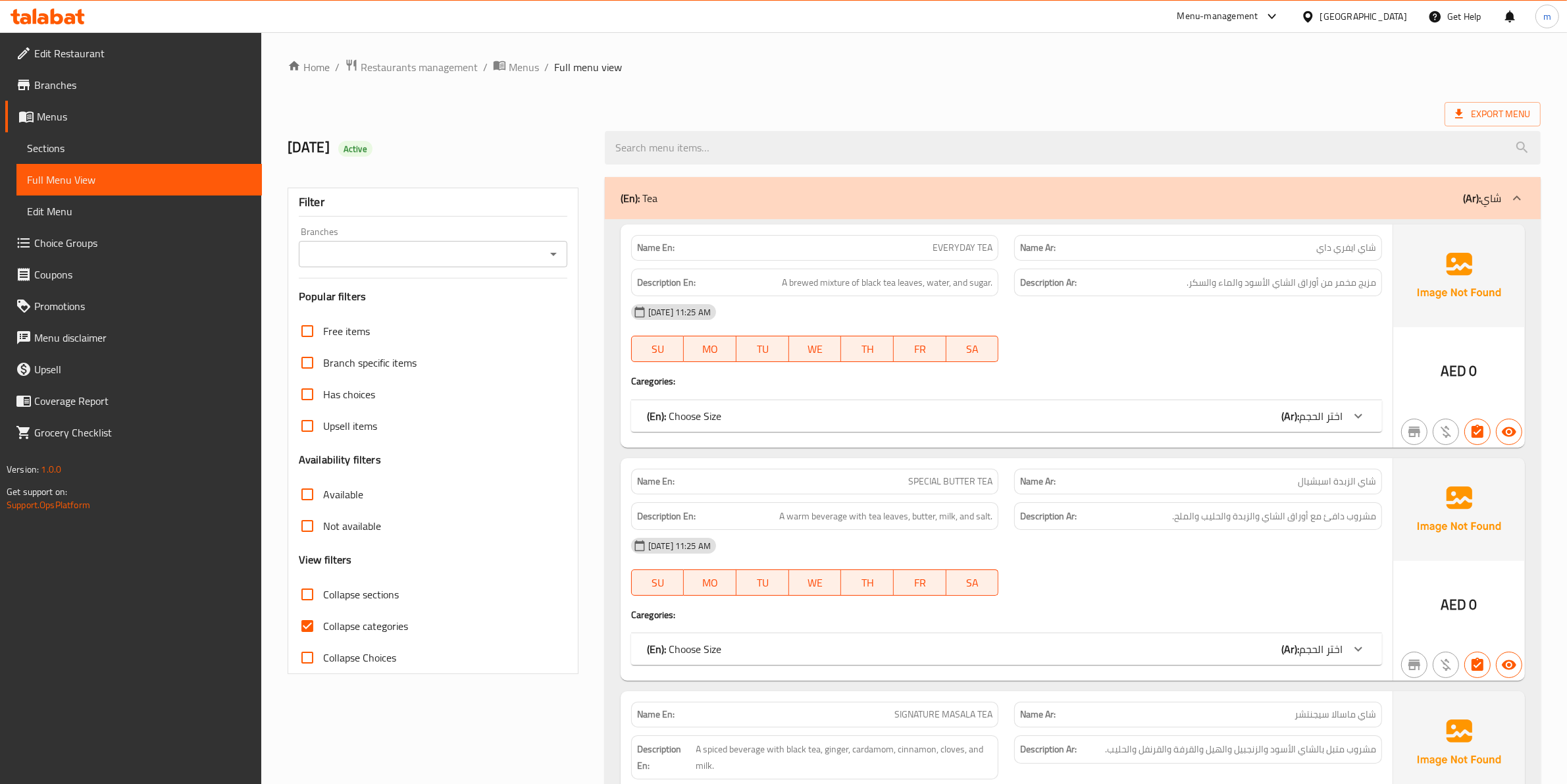
click at [331, 625] on span "Collapse categories" at bounding box center [366, 626] width 85 height 16
click at [324, 625] on input "Collapse categories" at bounding box center [307, 625] width 31 height 31
checkbox input "false"
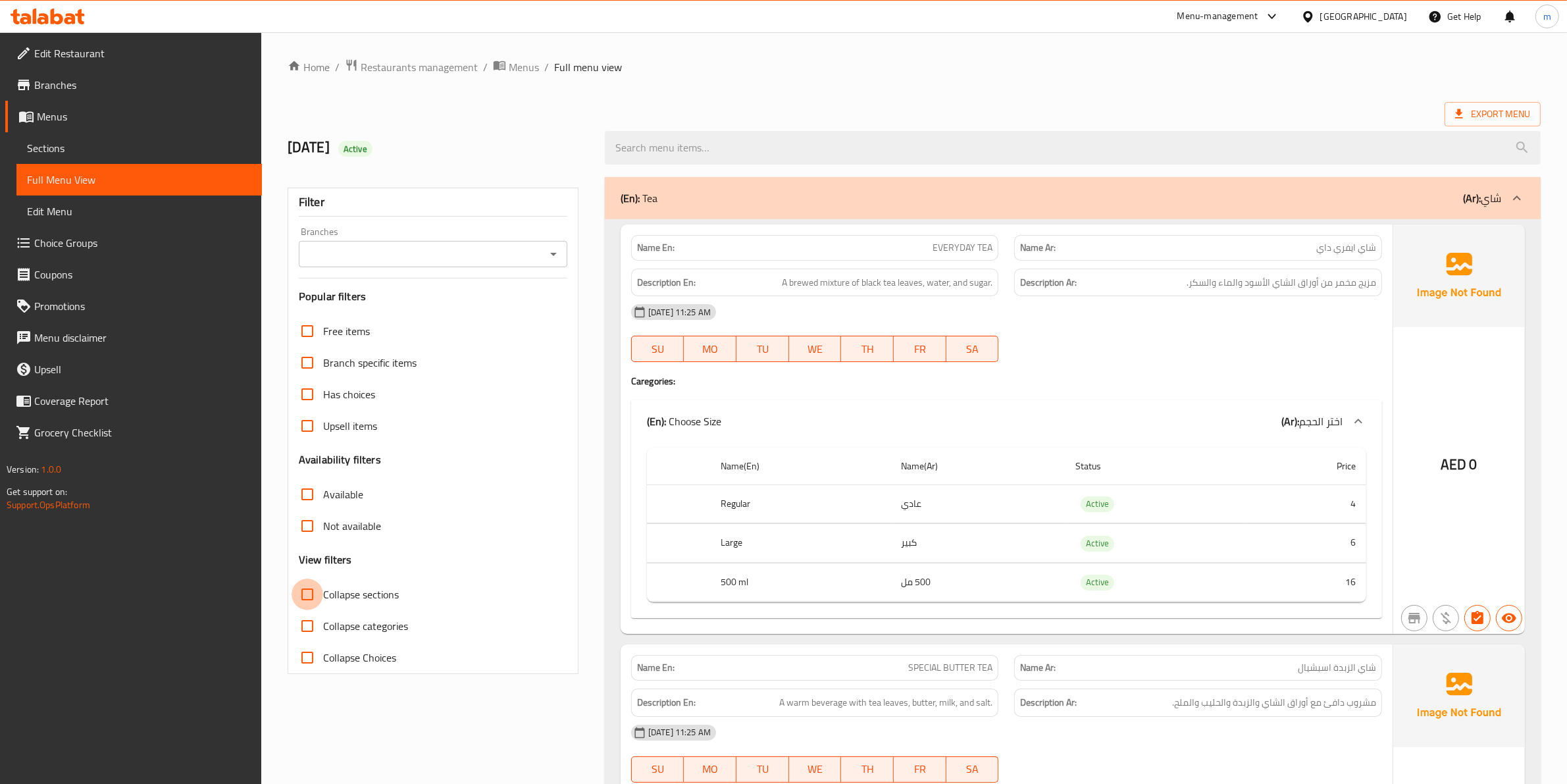
click at [318, 597] on input "Collapse sections" at bounding box center [307, 593] width 31 height 31
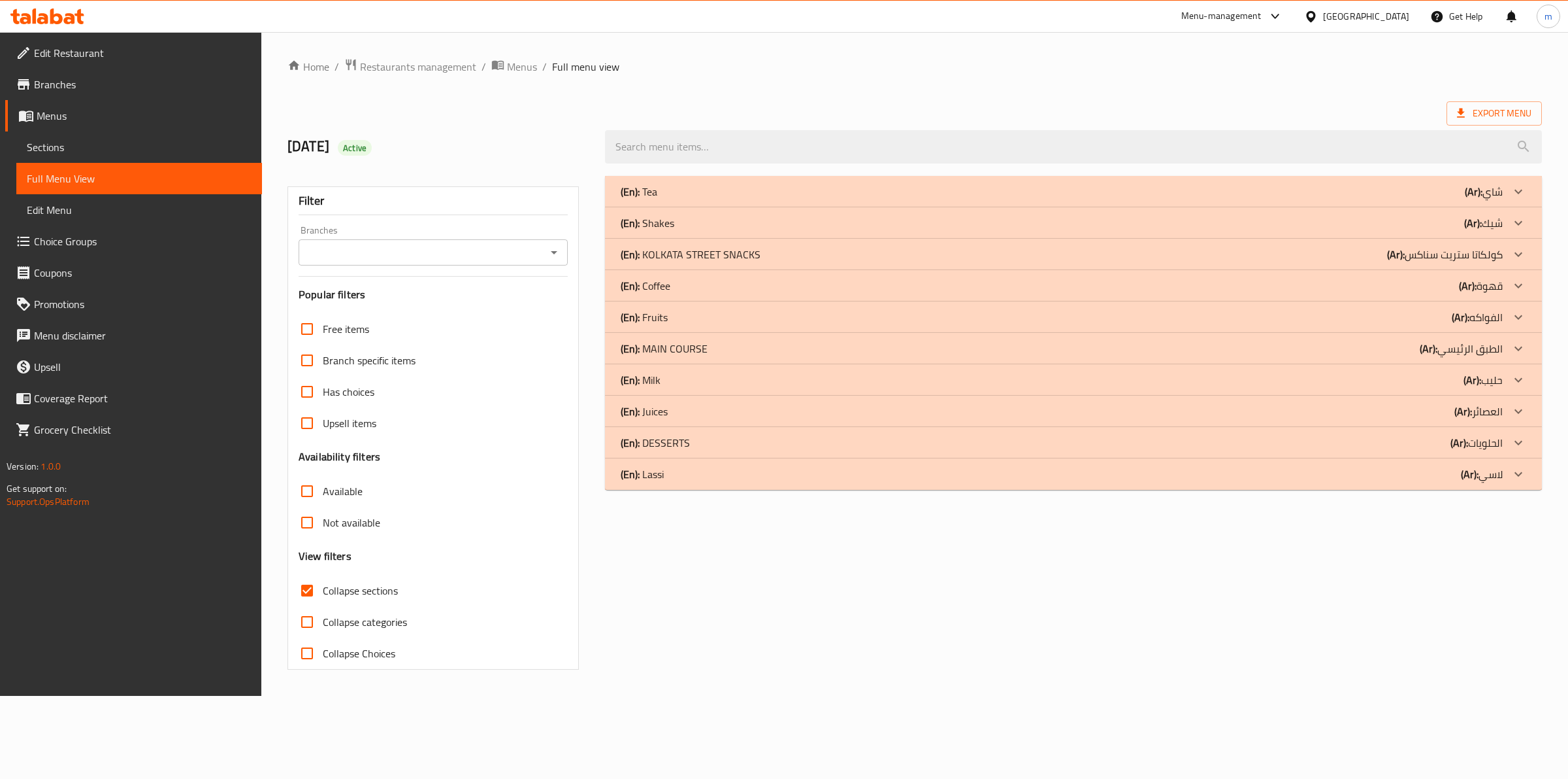
click at [764, 250] on div "(En): KOLKATA STREET SNACKS (Ar): كولكاتا ستريت سناكس" at bounding box center [1062, 255] width 882 height 16
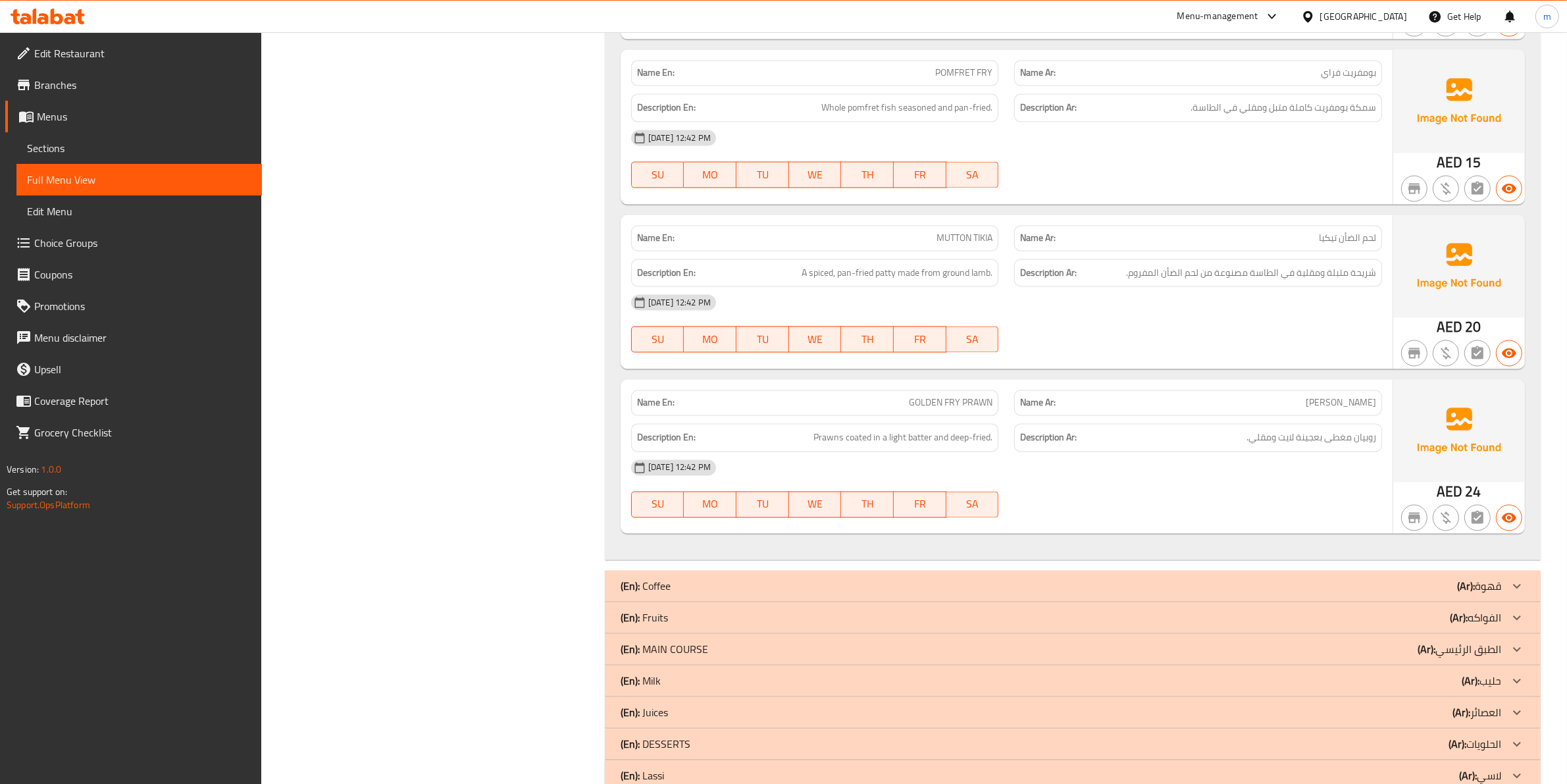
scroll to position [3083, 0]
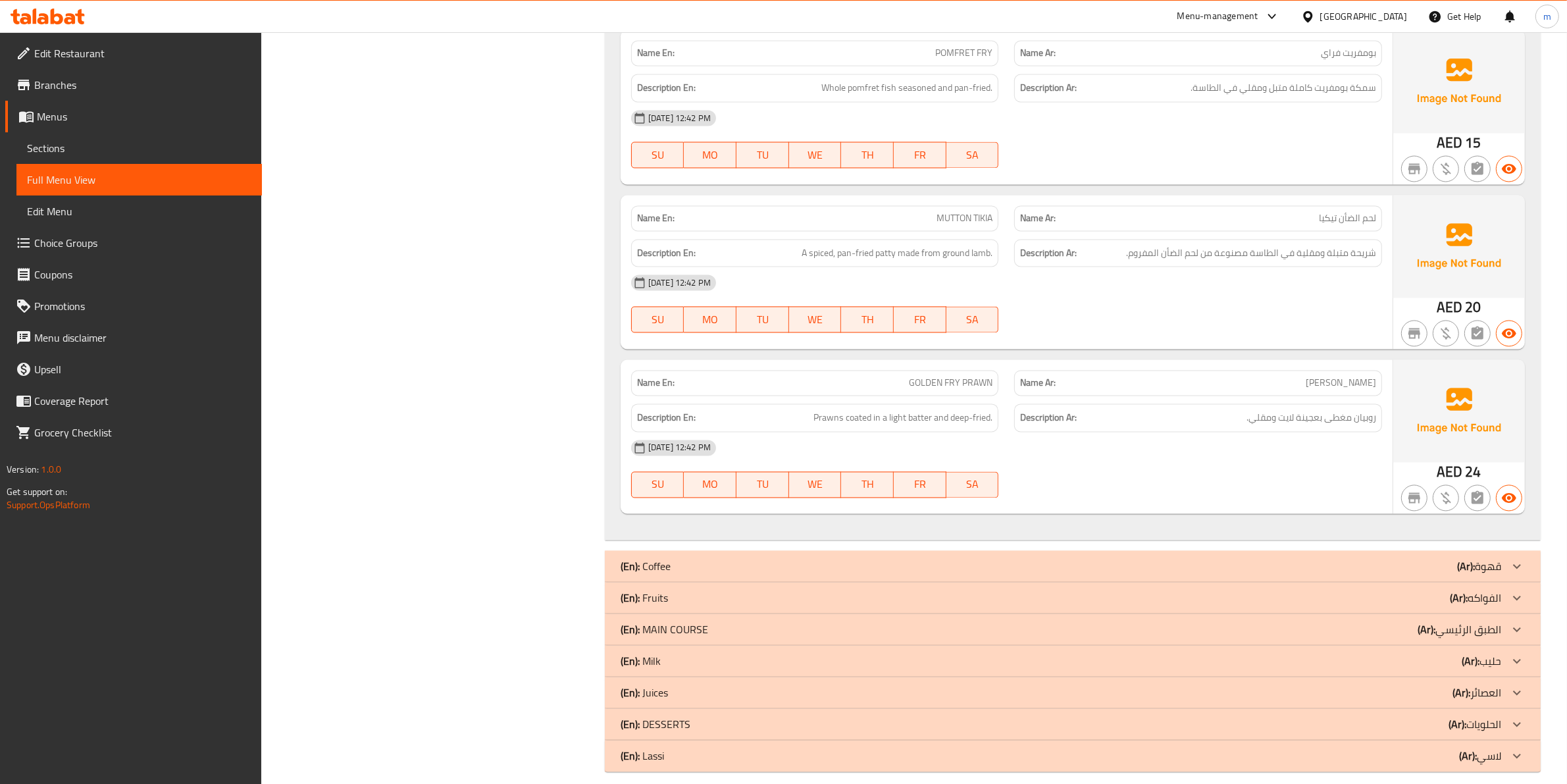
click at [807, 623] on div "(En): MAIN COURSE (Ar): الطبق الرئيسي" at bounding box center [1061, 630] width 881 height 16
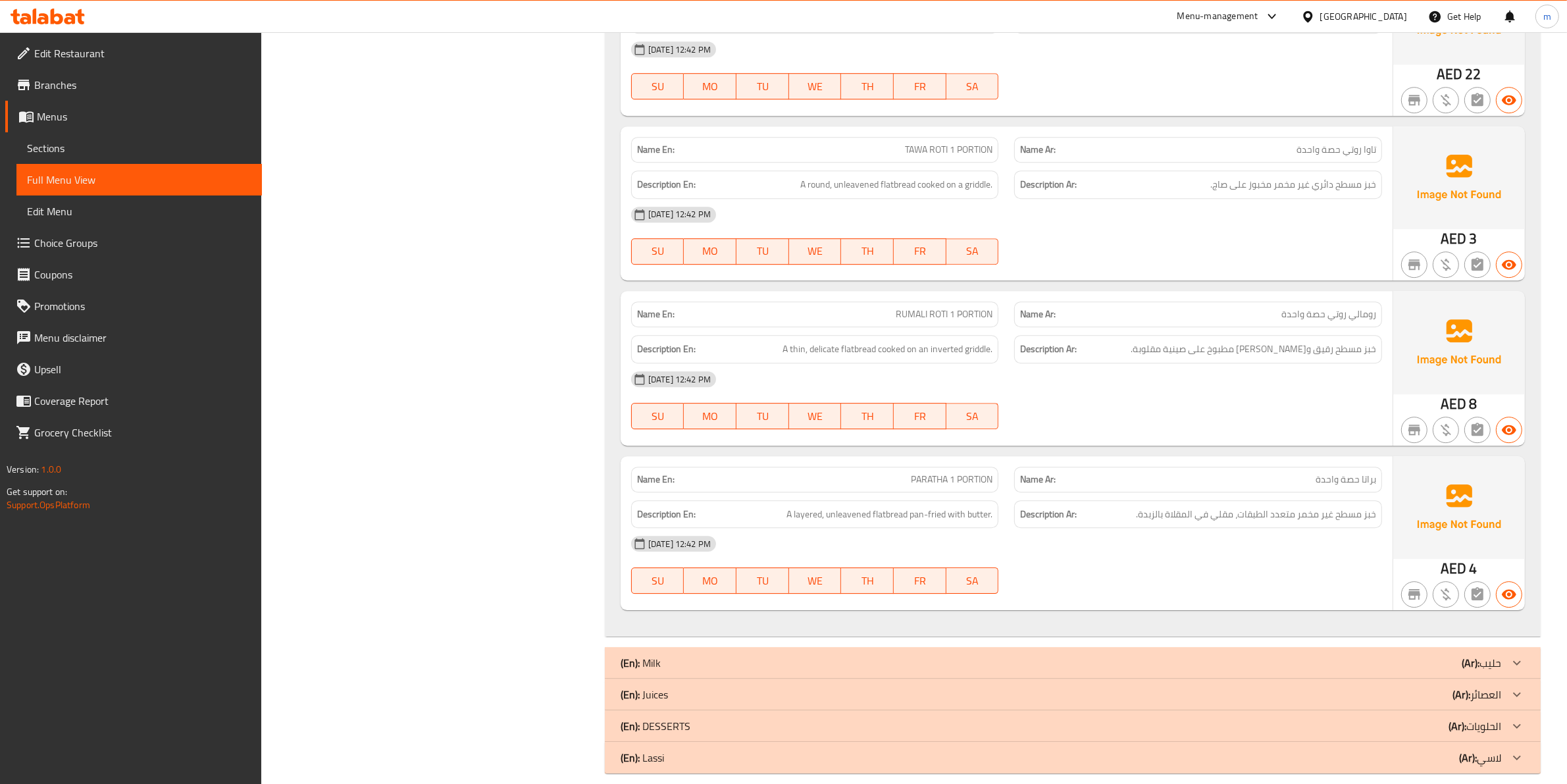
scroll to position [4948, 0]
click at [766, 717] on div "(En): DESSERTS (Ar): الحلويات" at bounding box center [1061, 725] width 881 height 16
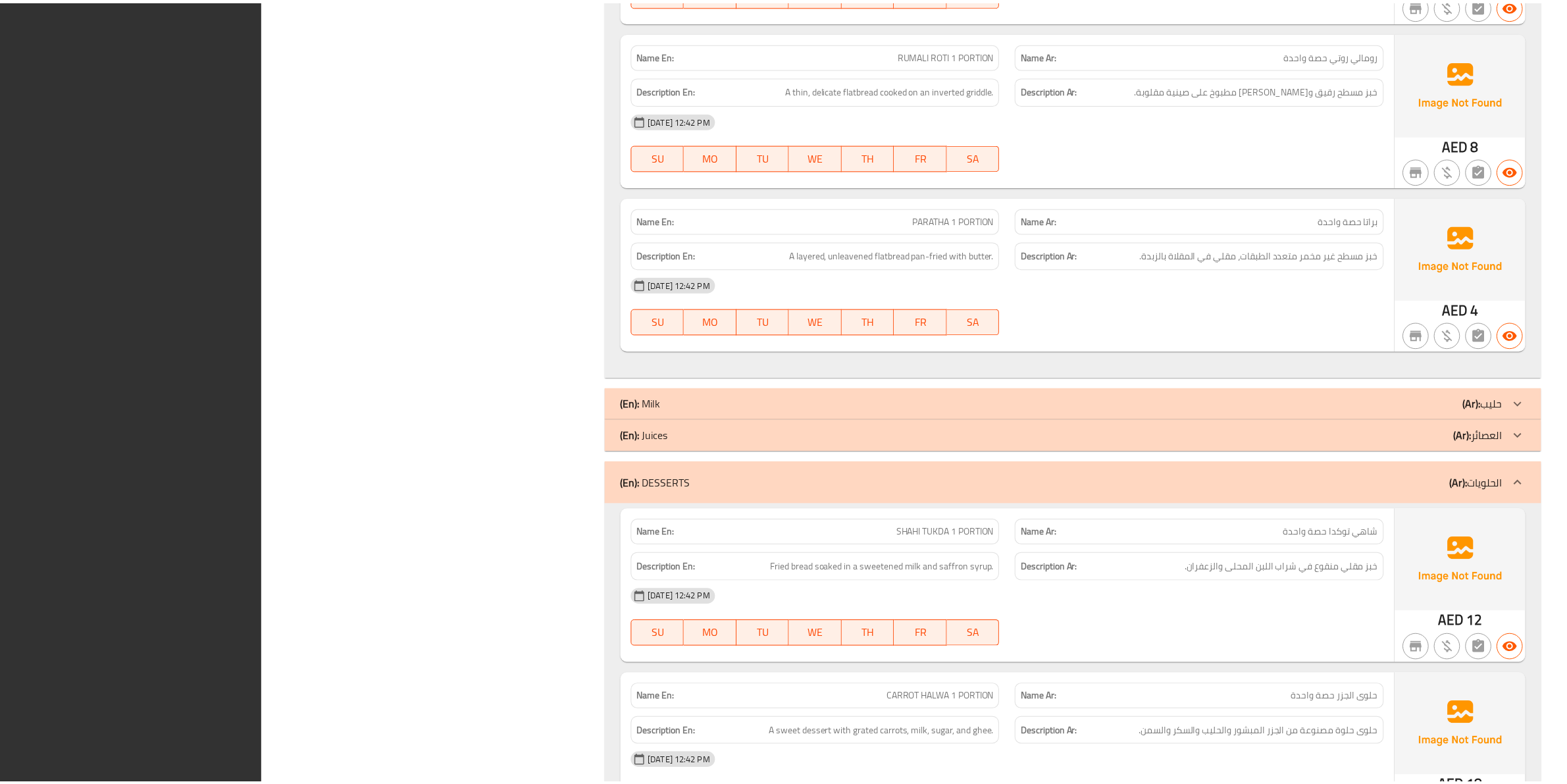
scroll to position [5659, 0]
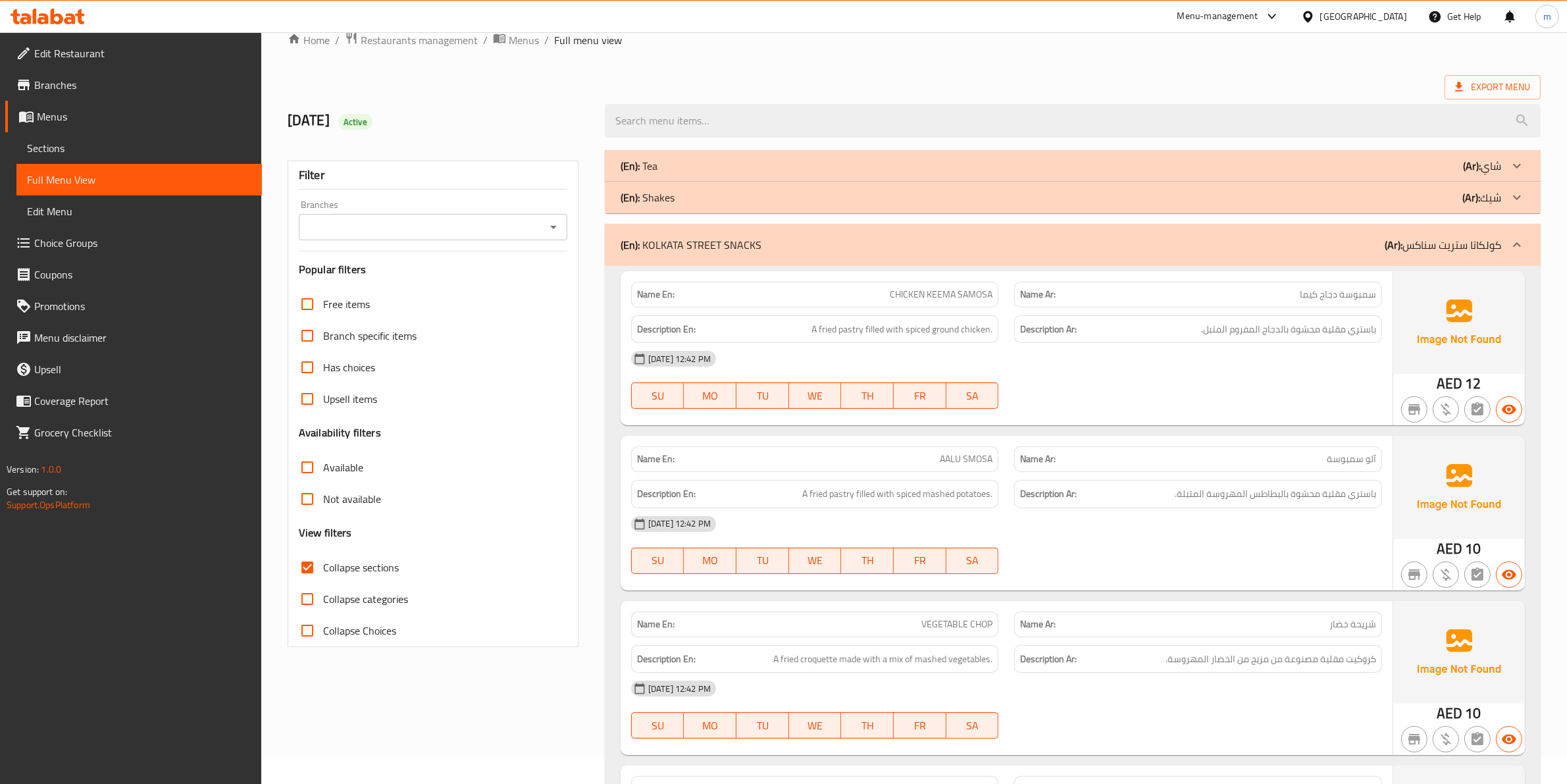
scroll to position [0, 0]
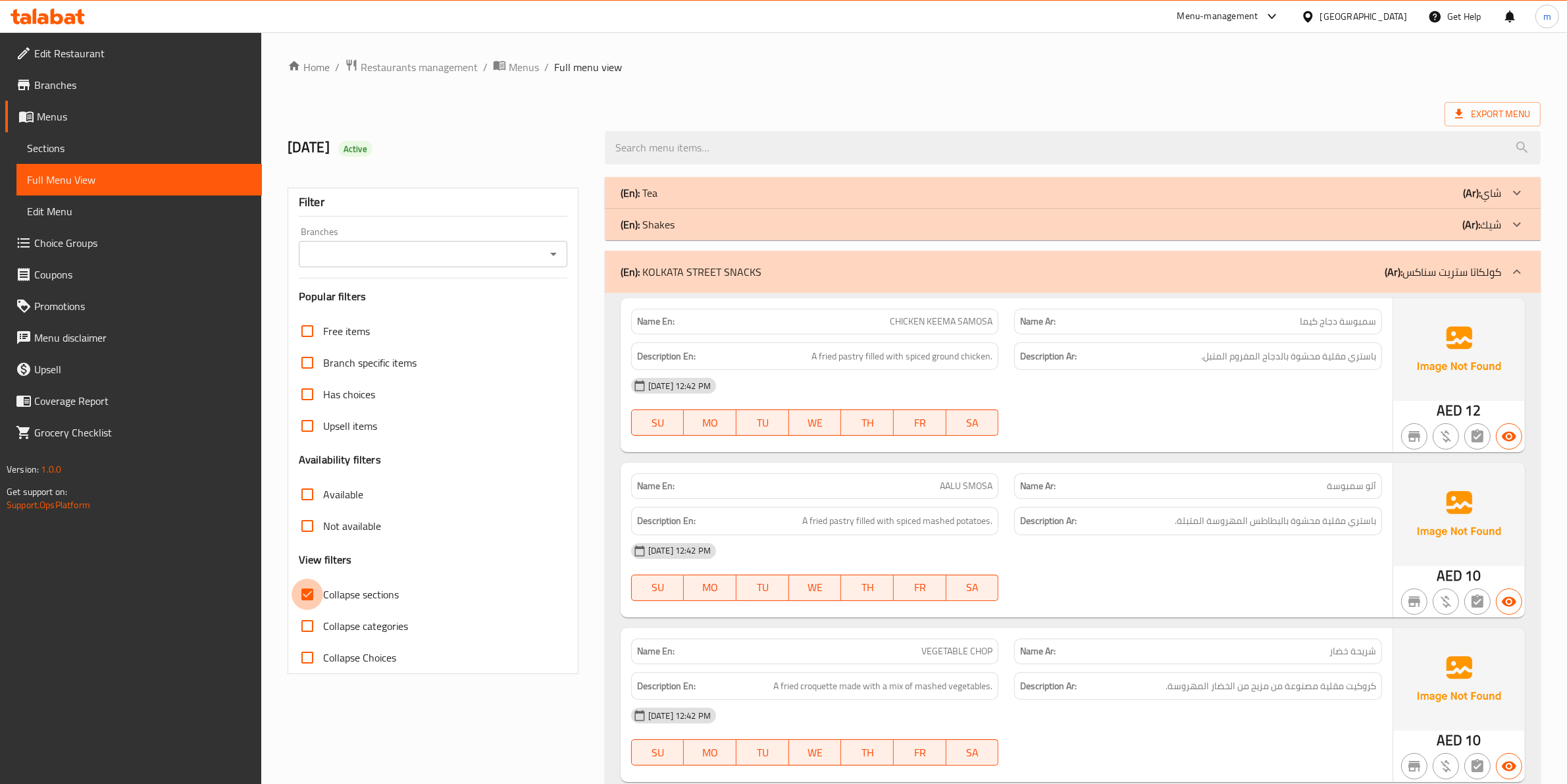
click at [304, 589] on input "Collapse sections" at bounding box center [307, 593] width 31 height 31
checkbox input "false"
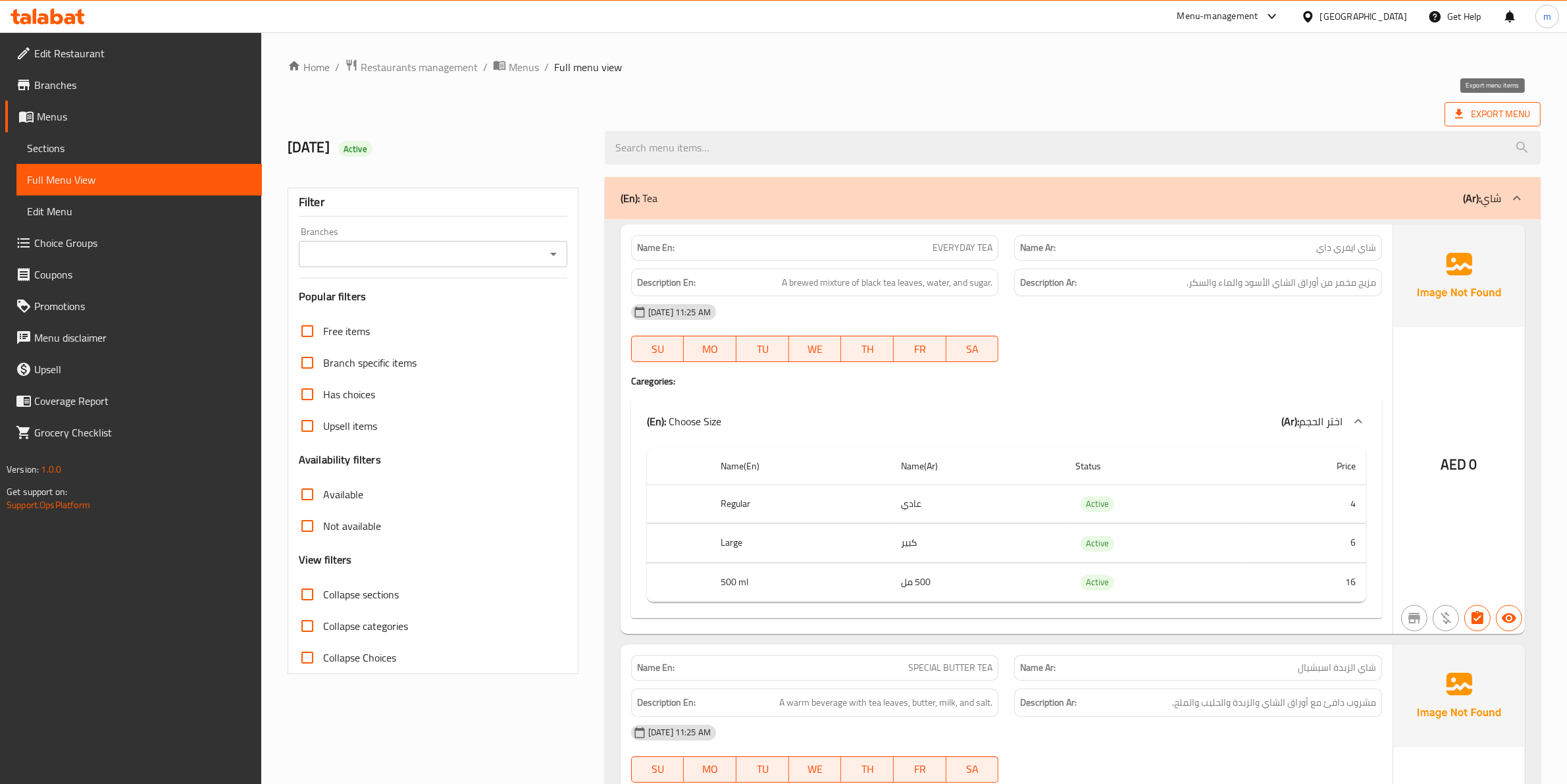
click at [1475, 110] on span "Export Menu" at bounding box center [1493, 114] width 75 height 16
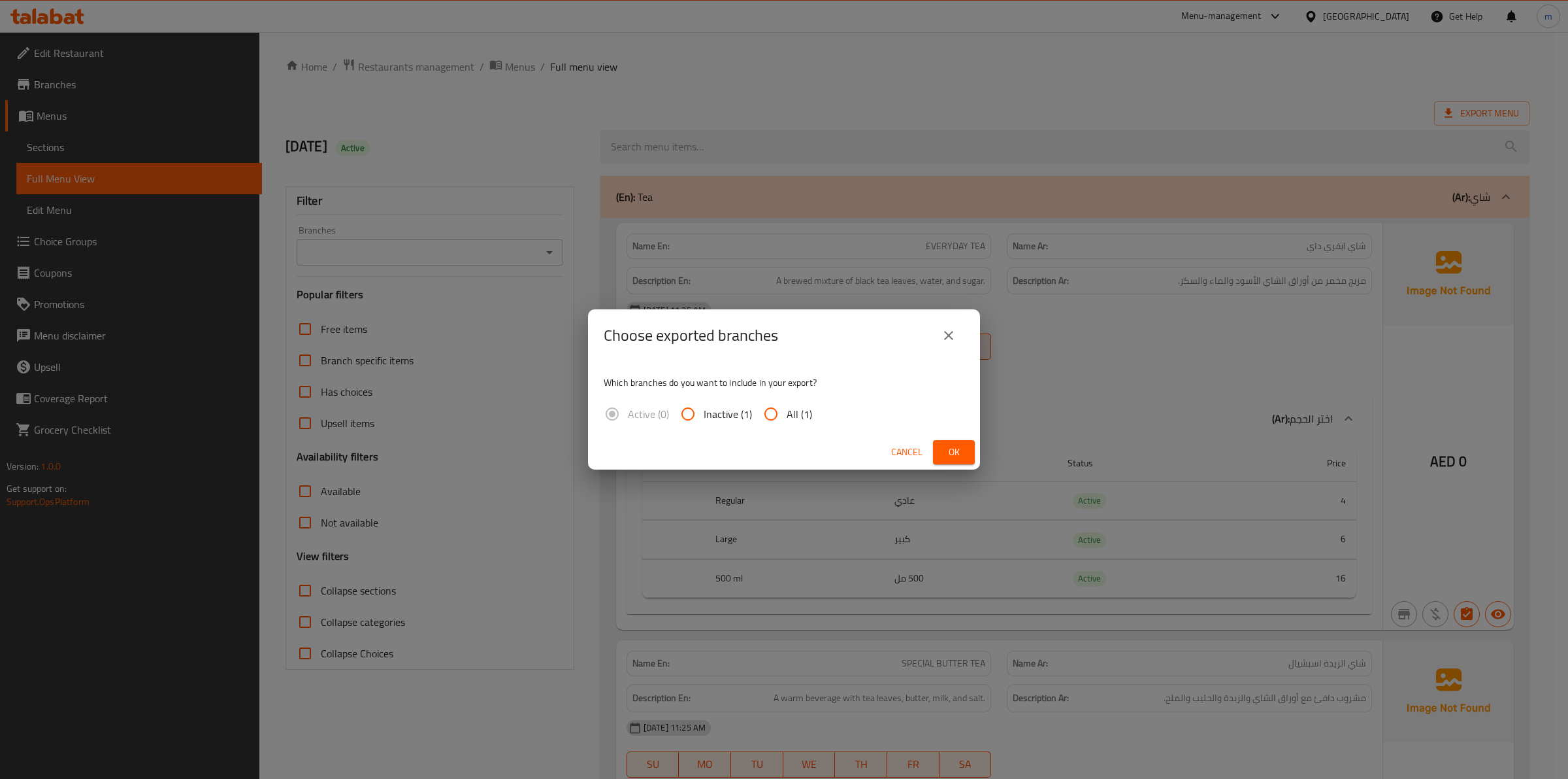
click at [776, 417] on input "All (1)" at bounding box center [771, 413] width 31 height 31
radio input "true"
click at [946, 449] on span "Ok" at bounding box center [953, 452] width 20 height 16
